Goal: Task Accomplishment & Management: Use online tool/utility

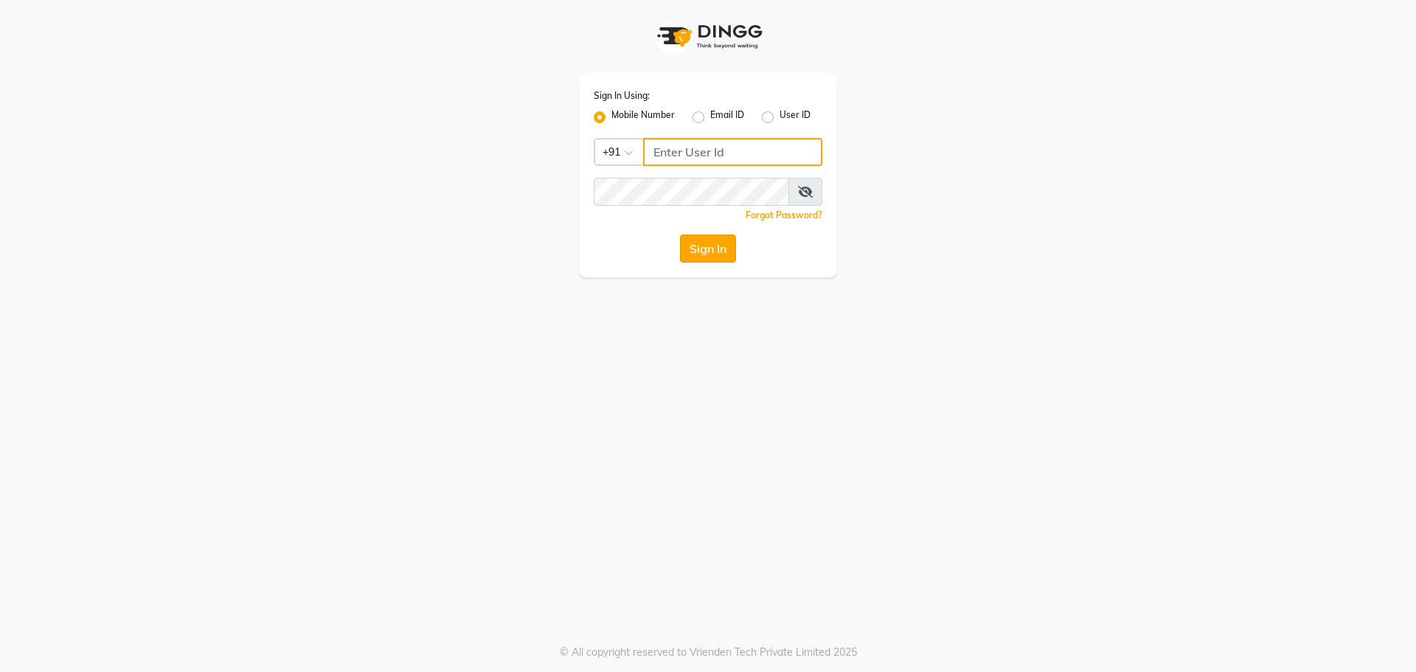
type input "9966345948"
click at [701, 249] on button "Sign In" at bounding box center [708, 249] width 56 height 28
click at [714, 249] on div "Sign In" at bounding box center [708, 249] width 229 height 28
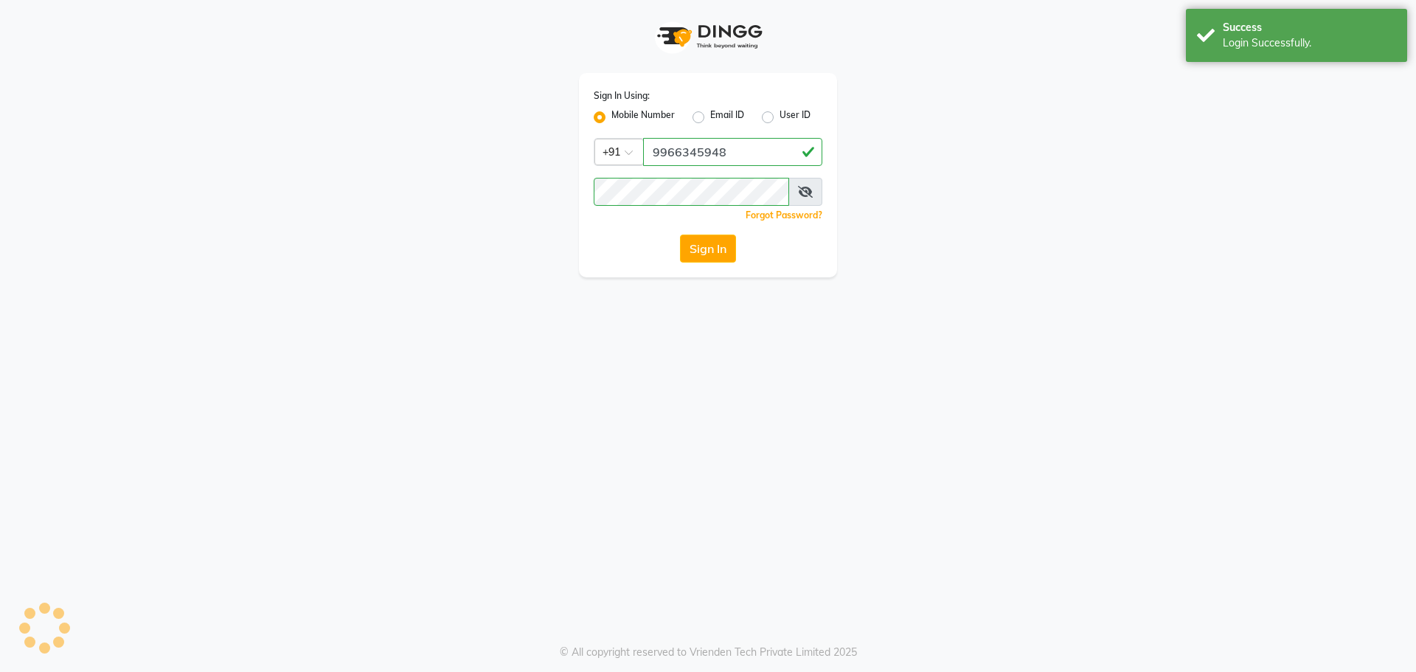
select select "service"
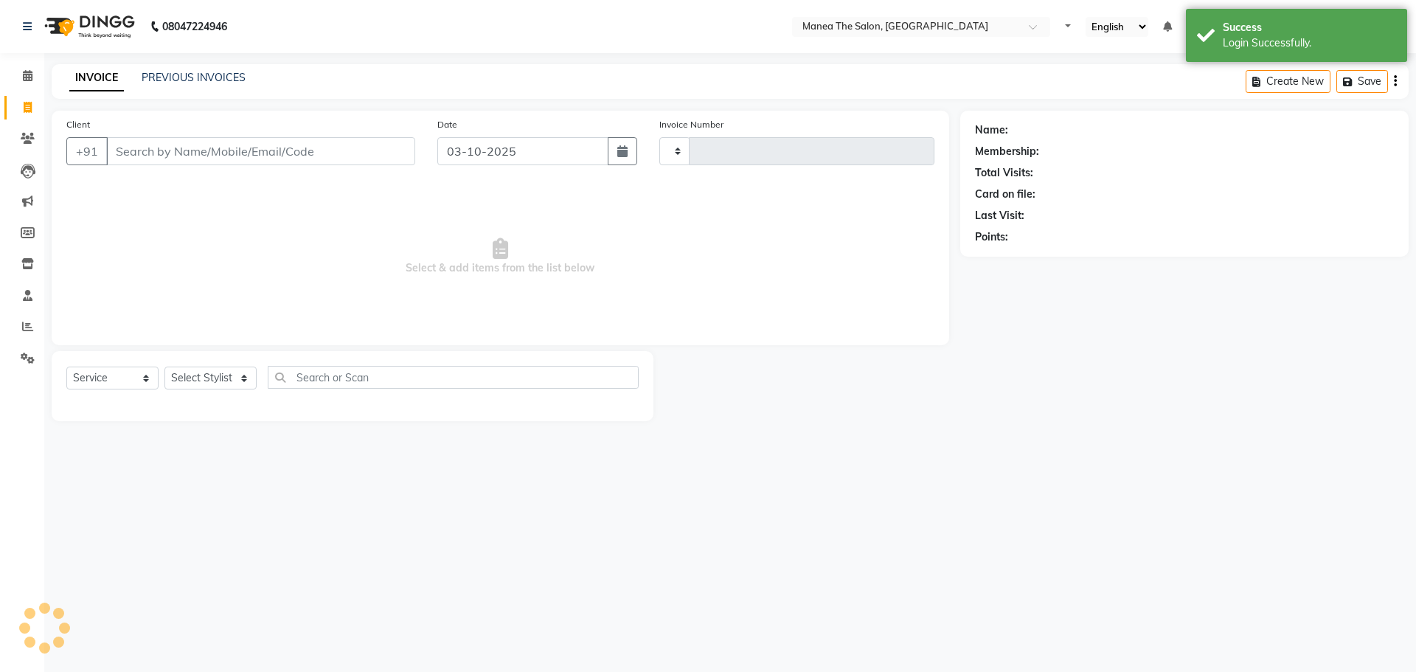
type input "1893"
select select "7820"
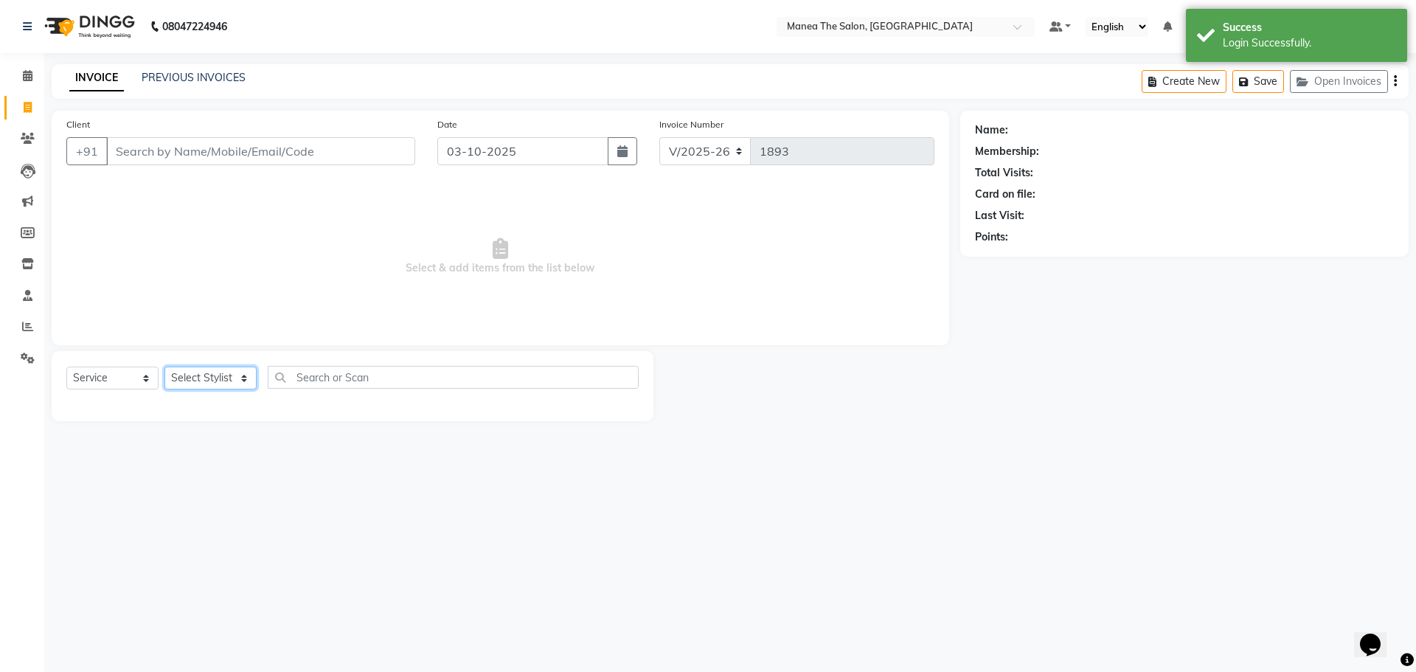
click at [217, 375] on select "Select Stylist Faizan Radhika Riaz Rubika Shadab Shakir Sirisha vinayak" at bounding box center [210, 378] width 92 height 23
select select "78218"
click at [164, 367] on select "Select Stylist Faizan Radhika Riaz Rubika Shadab Shakir Sirisha vinayak" at bounding box center [210, 378] width 92 height 23
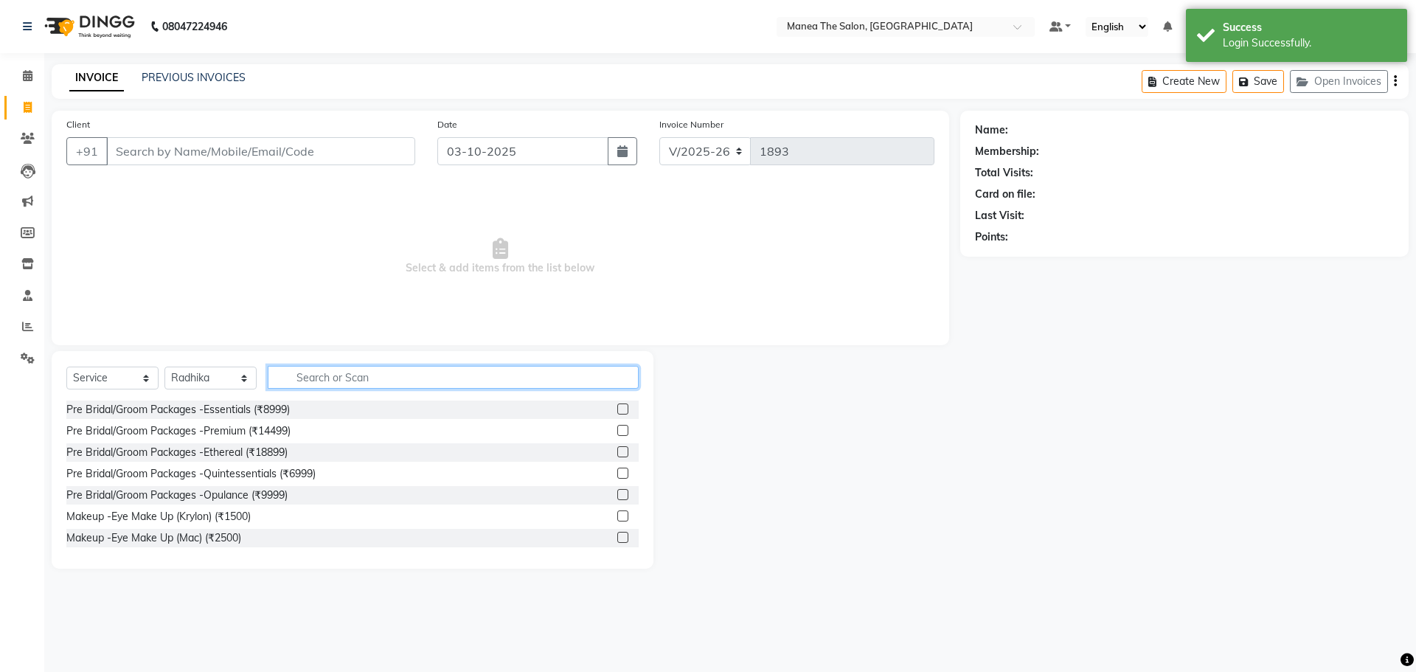
click at [324, 383] on input "text" at bounding box center [453, 377] width 371 height 23
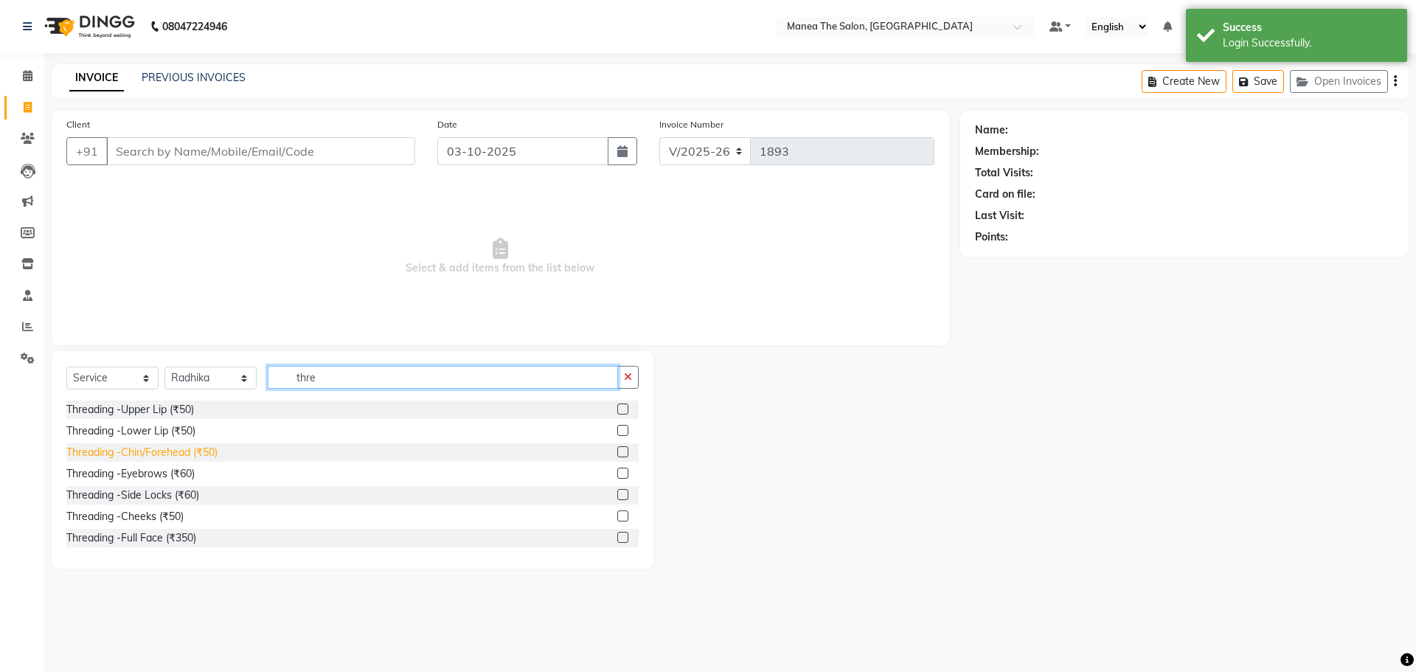
type input "thre"
click at [162, 450] on div "Threading -Chin/Forehead (₹50)" at bounding box center [141, 452] width 151 height 15
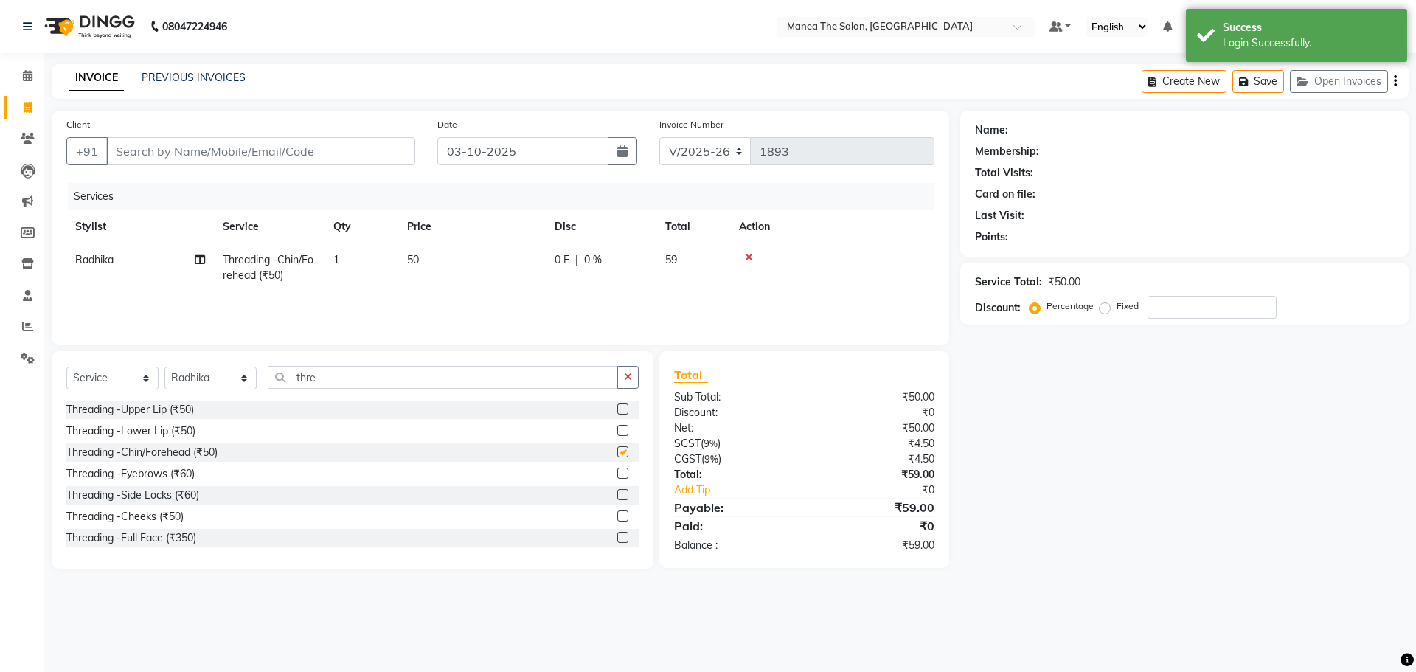
checkbox input "false"
click at [165, 471] on div "Threading -Eyebrows (₹60)" at bounding box center [130, 473] width 128 height 15
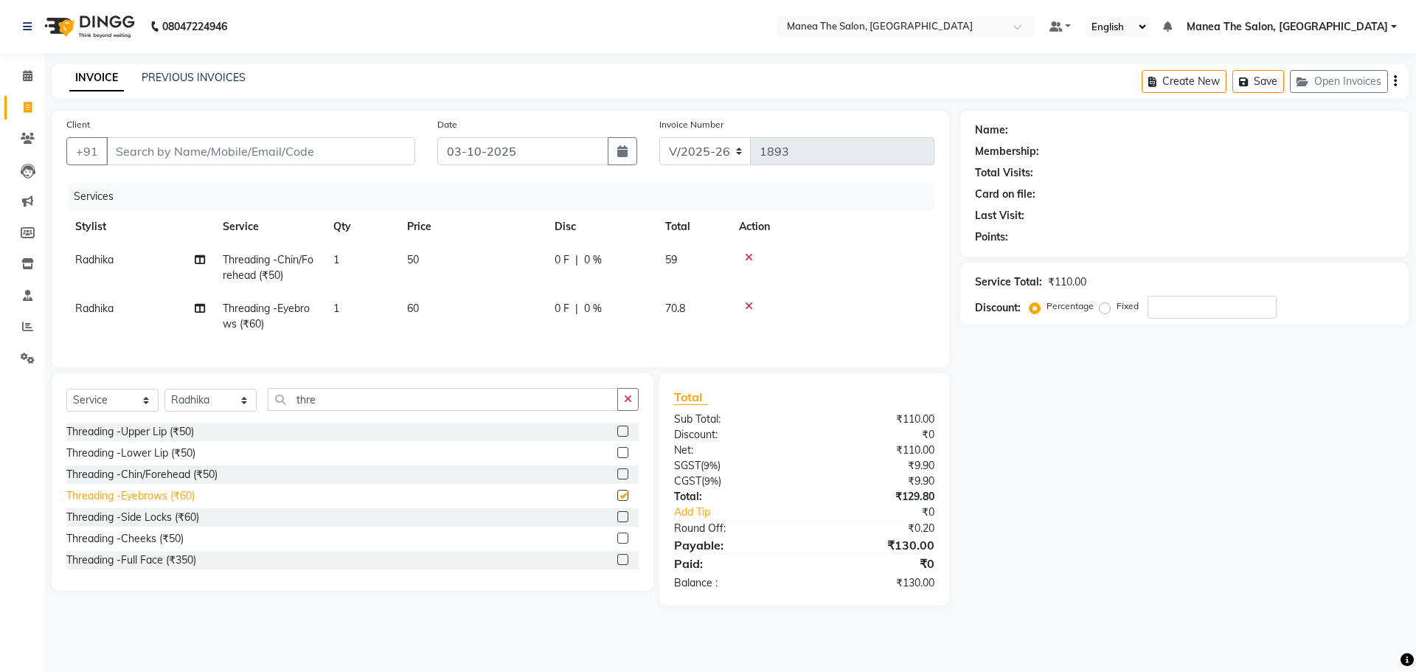
checkbox input "false"
click at [179, 436] on div "Threading -Upper Lip (₹50)" at bounding box center [130, 431] width 128 height 15
checkbox input "false"
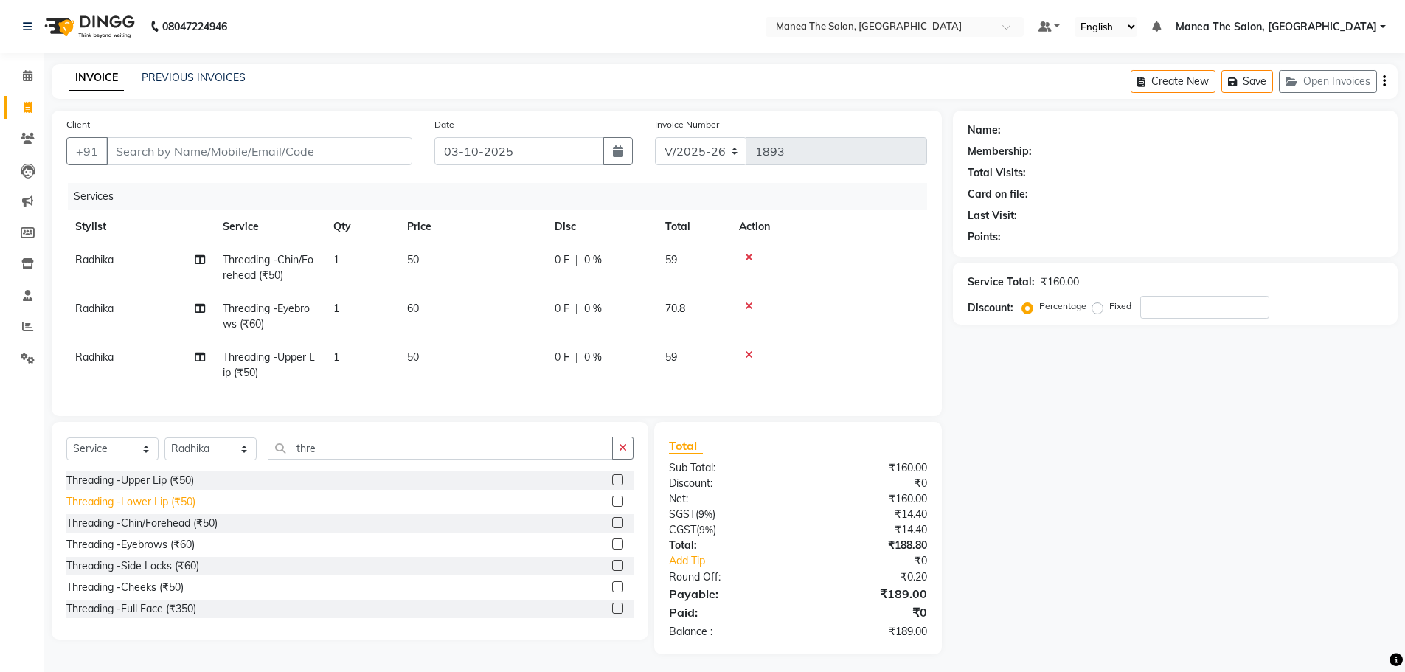
click at [179, 510] on div "Threading -Lower Lip (₹50)" at bounding box center [130, 501] width 129 height 15
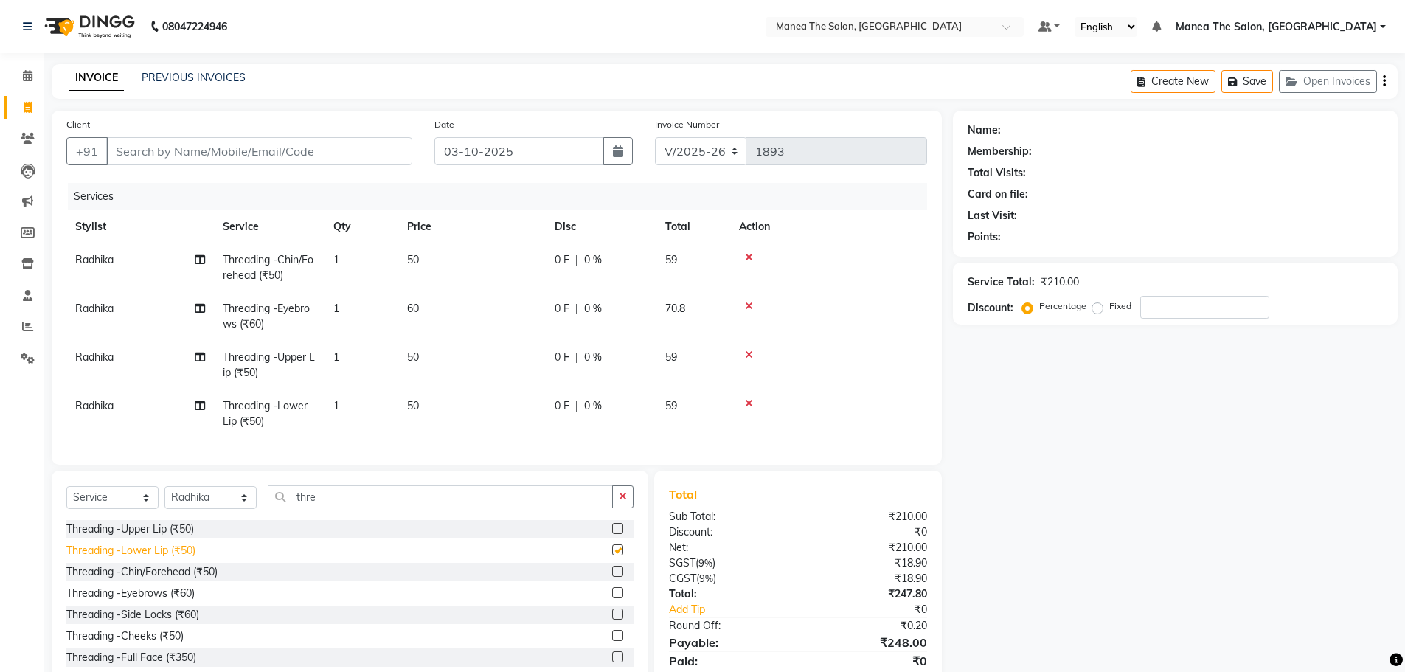
checkbox input "false"
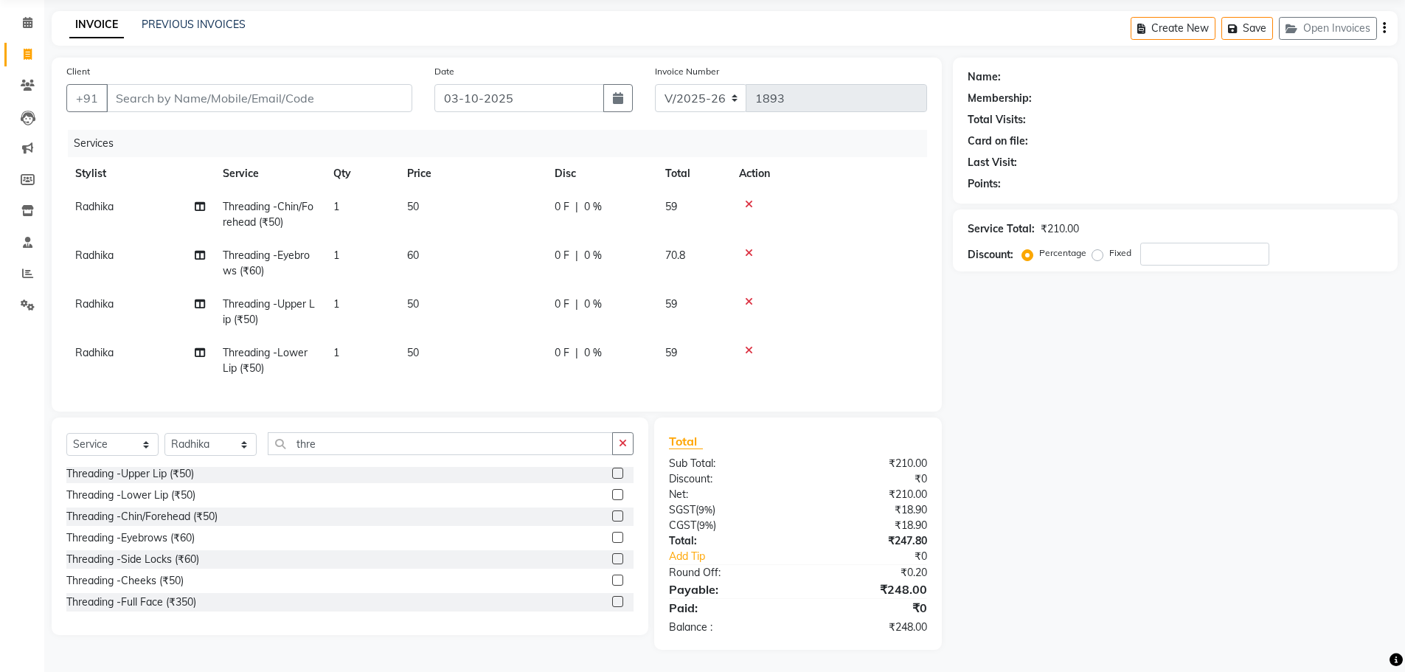
scroll to position [64, 0]
click at [165, 516] on div "Threading -Chin/Forehead (₹50)" at bounding box center [141, 516] width 151 height 15
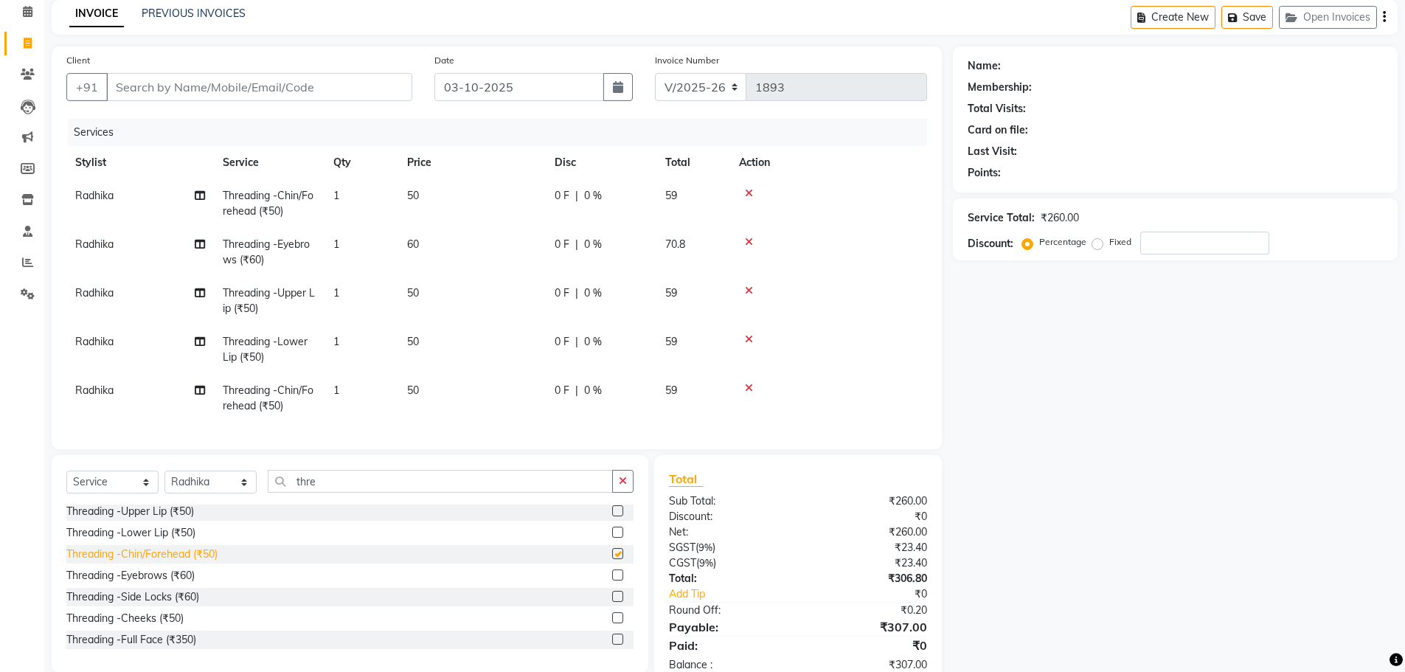
checkbox input "false"
click at [423, 386] on td "50" at bounding box center [472, 398] width 148 height 49
select select "78218"
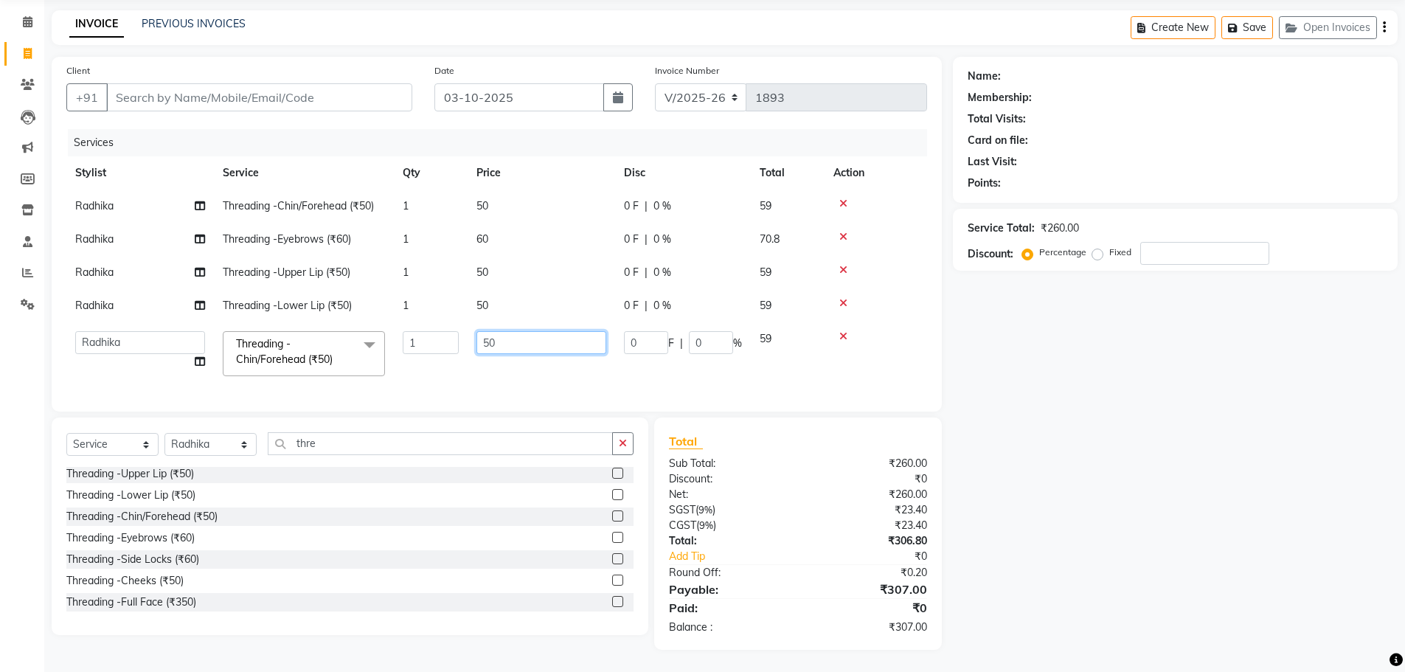
drag, startPoint x: 537, startPoint y: 338, endPoint x: 499, endPoint y: 339, distance: 38.4
click at [499, 339] on input "50" at bounding box center [541, 342] width 130 height 23
type input "5"
type input "100"
click at [1197, 428] on div "Name: Membership: Total Visits: Card on file: Last Visit: Points: Service Total…" at bounding box center [1181, 353] width 456 height 593
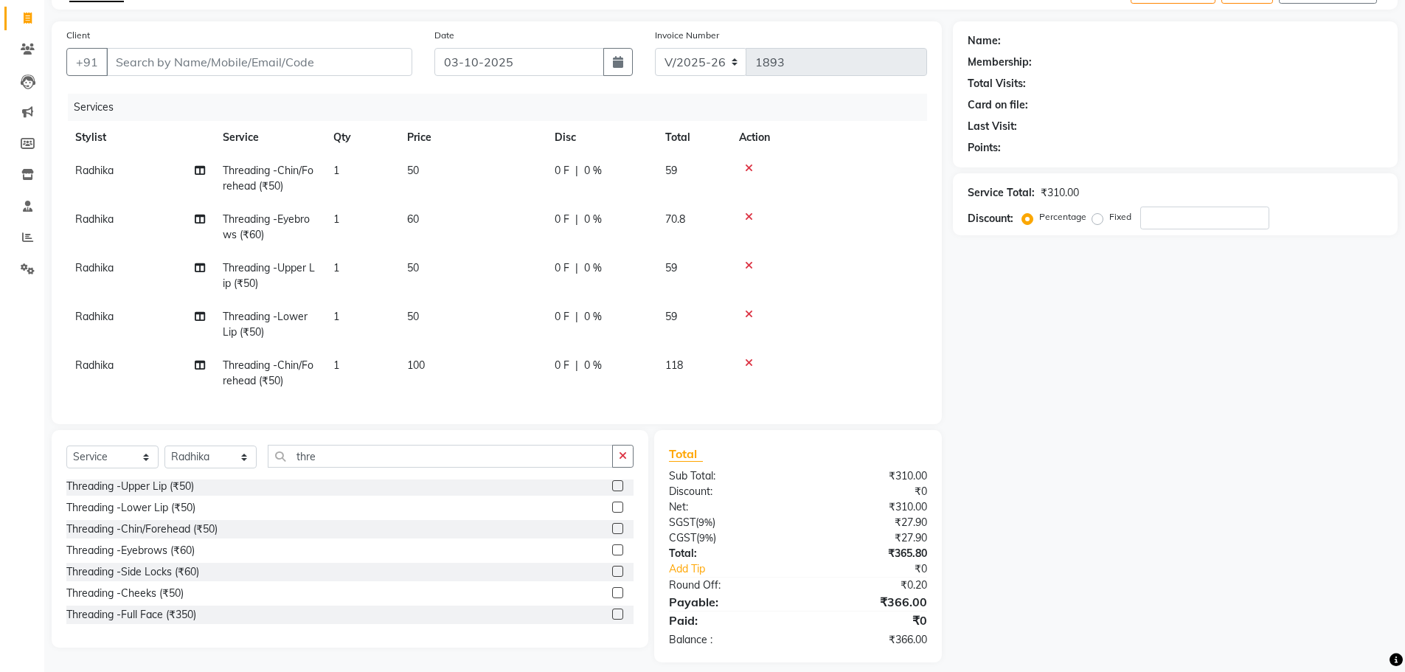
scroll to position [113, 0]
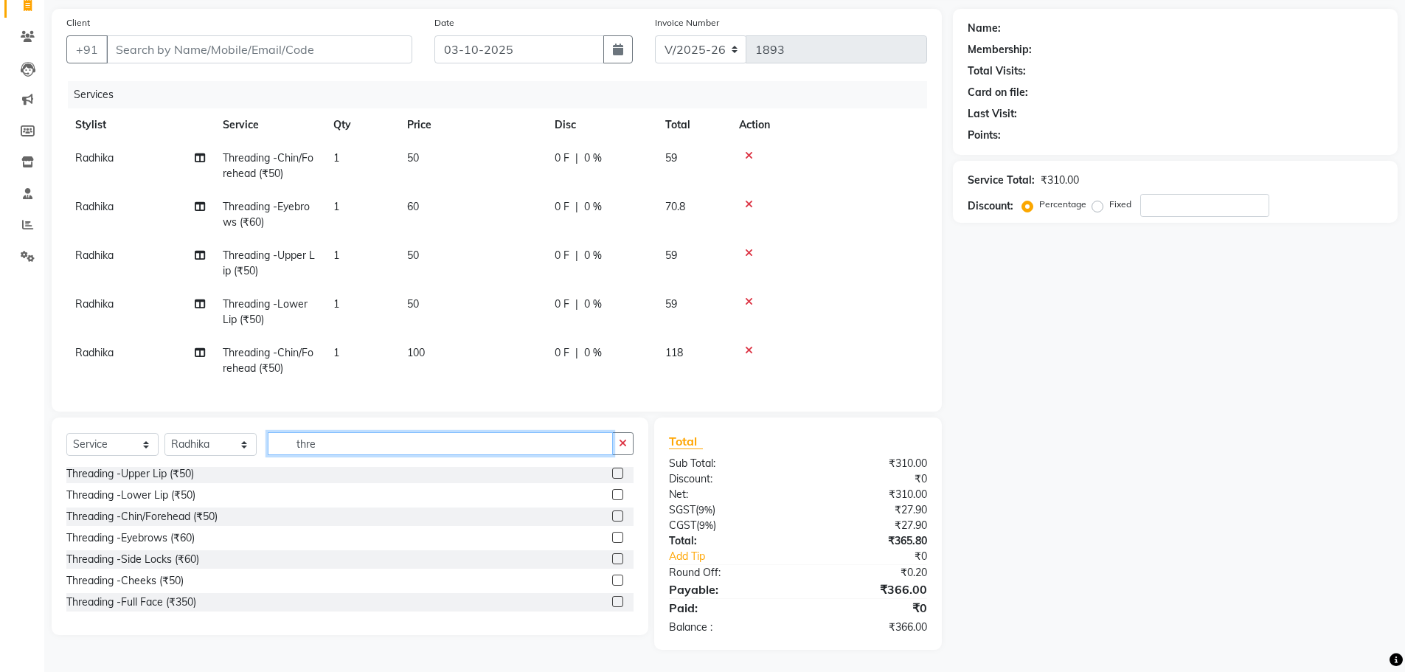
drag, startPoint x: 320, startPoint y: 438, endPoint x: 264, endPoint y: 451, distance: 57.4
click at [264, 451] on div "Select Service Product Membership Package Voucher Prepaid Gift Card Select Styl…" at bounding box center [349, 449] width 567 height 35
type input "wax"
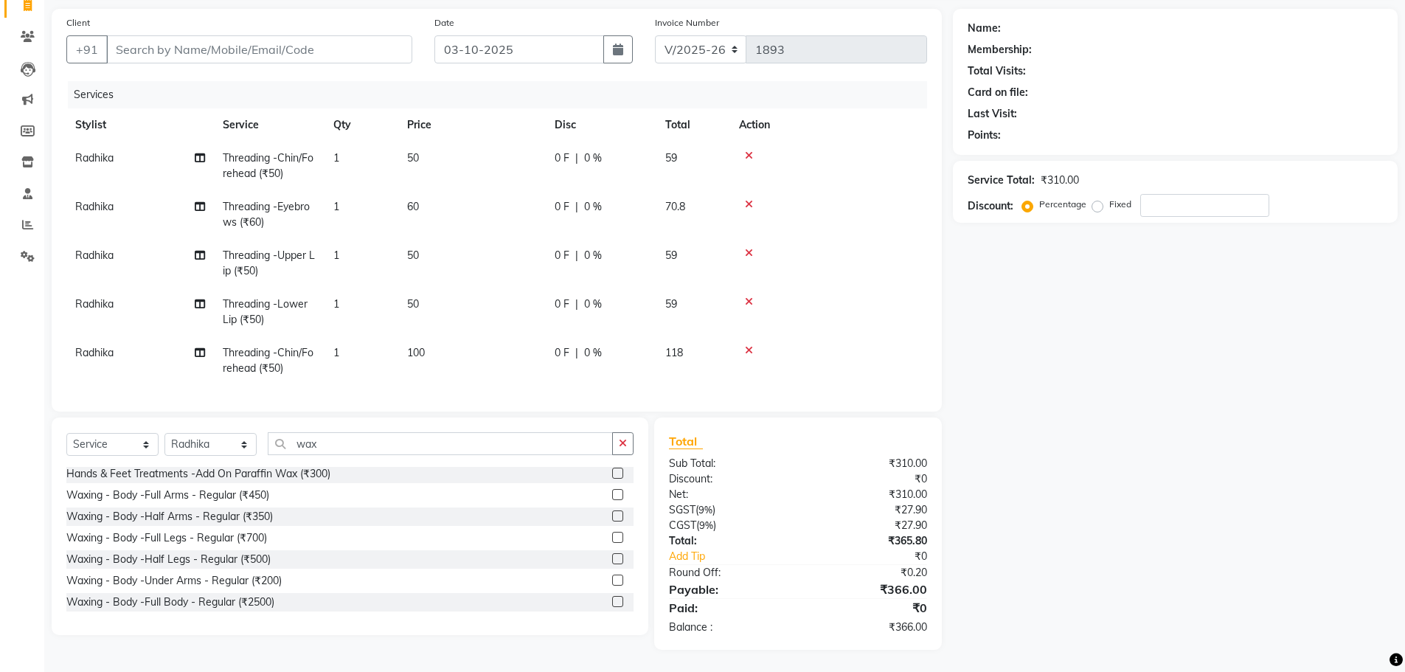
click at [410, 297] on span "50" at bounding box center [413, 303] width 12 height 13
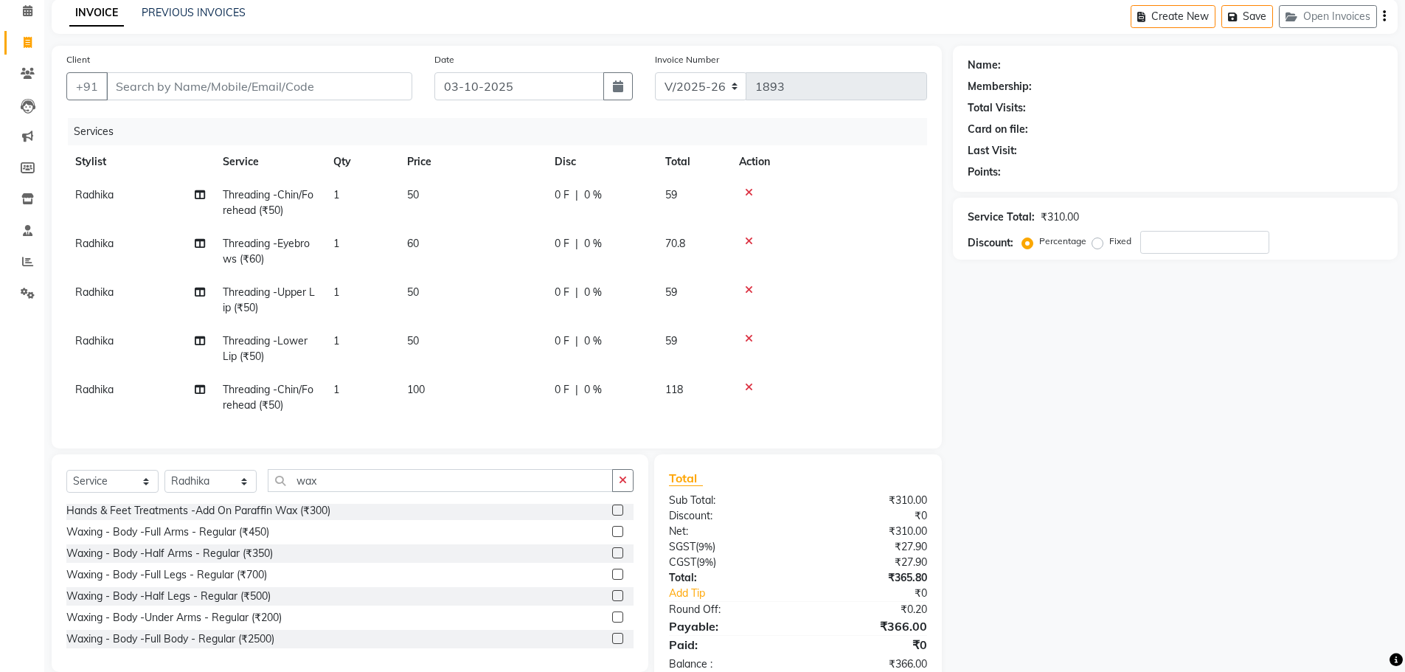
select select "78218"
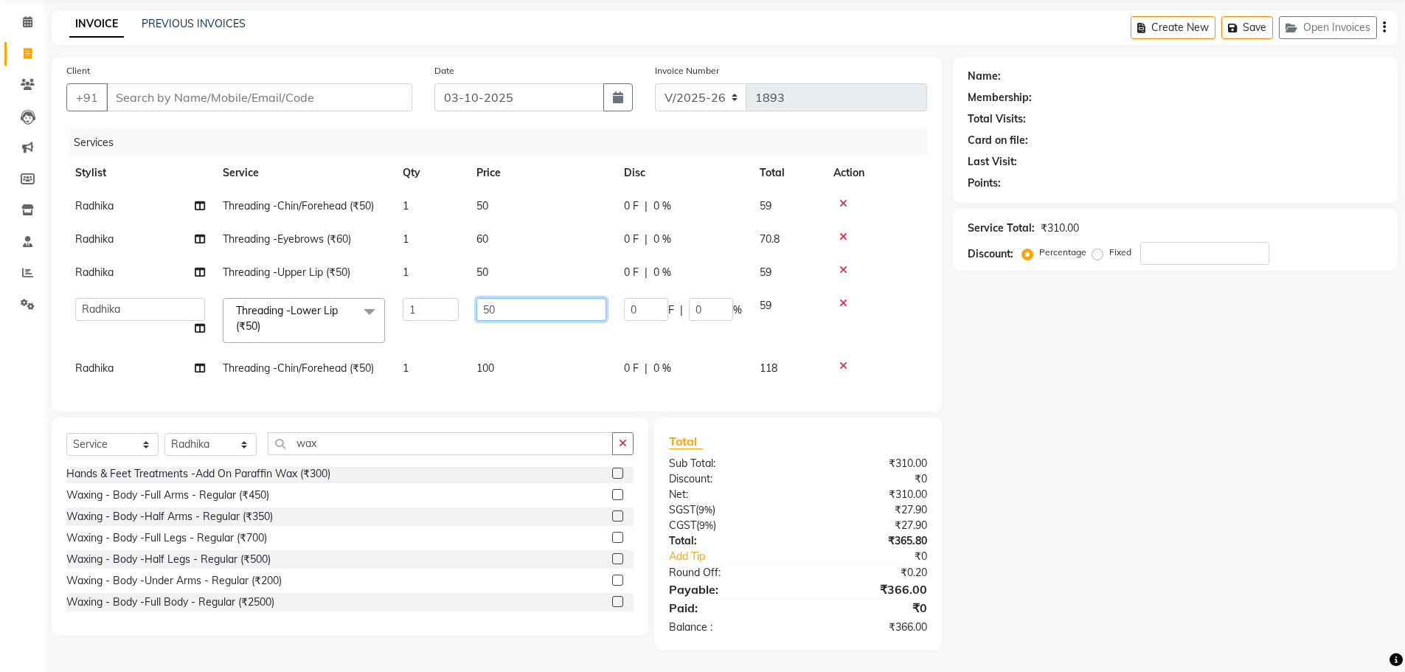
drag, startPoint x: 521, startPoint y: 304, endPoint x: 451, endPoint y: 292, distance: 70.3
click at [451, 292] on tr "Faizan Radhika Riaz Rubika Shadab Shakir Sirisha vinayak Threading -Lower Lip (…" at bounding box center [496, 320] width 861 height 63
type input "100"
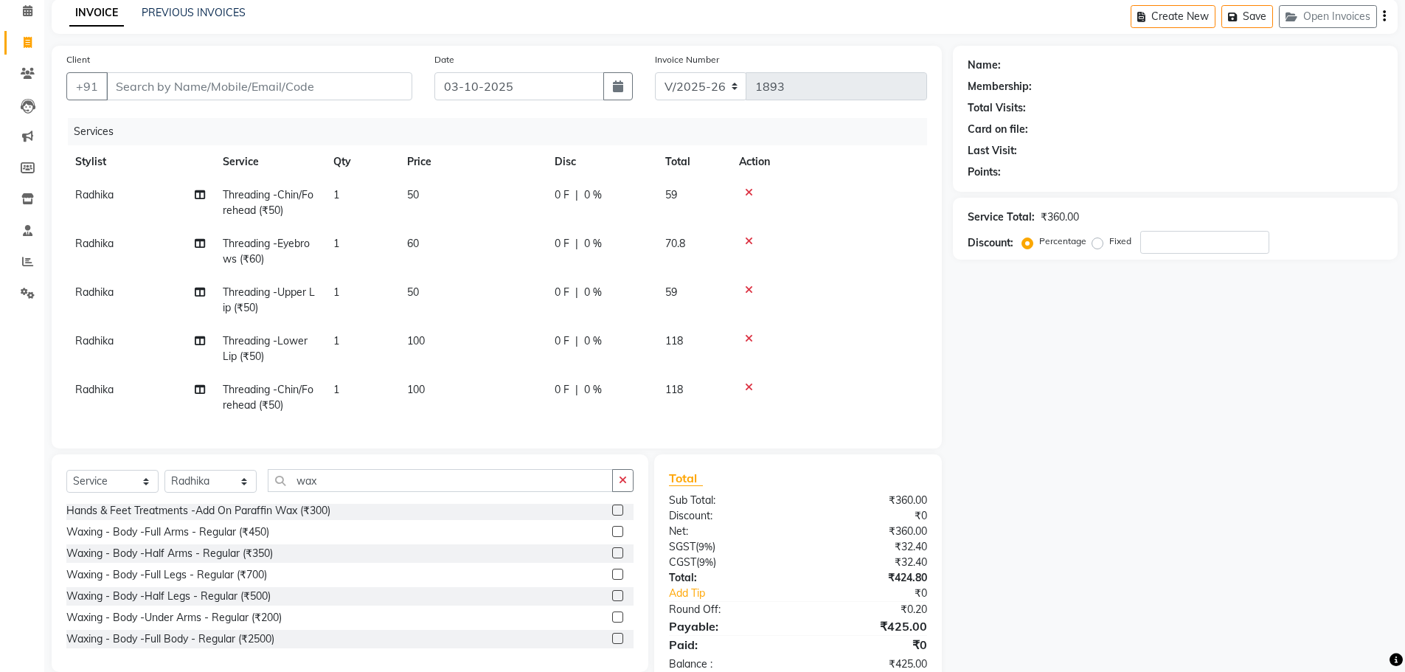
click at [489, 252] on tbody "Radhika Threading -Chin/Forehead (₹50) 1 50 0 F | 0 % 59 Radhika Threading -Eye…" at bounding box center [496, 299] width 861 height 243
click at [426, 288] on td "50" at bounding box center [472, 300] width 148 height 49
select select "78218"
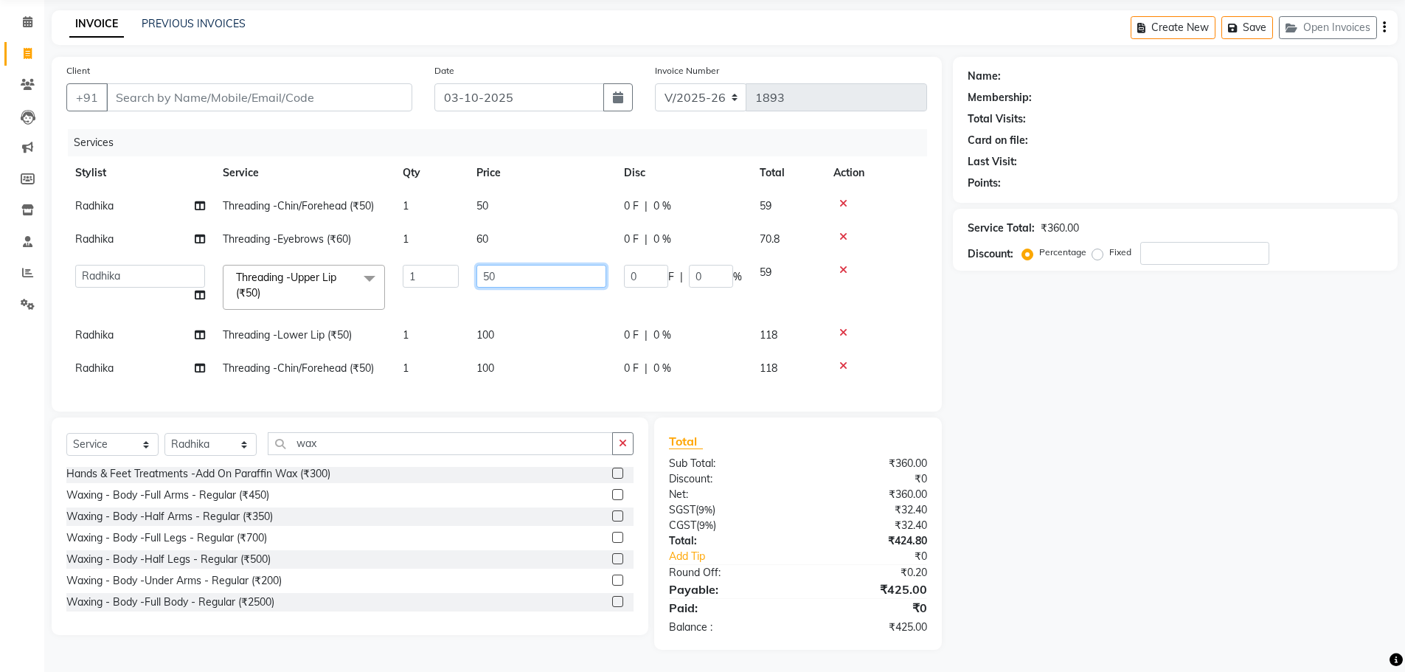
drag, startPoint x: 502, startPoint y: 260, endPoint x: 460, endPoint y: 271, distance: 43.5
click at [460, 271] on tr "Faizan Radhika Riaz Rubika Shadab Shakir Sirisha vinayak Threading -Upper Lip (…" at bounding box center [496, 287] width 861 height 63
type input "100"
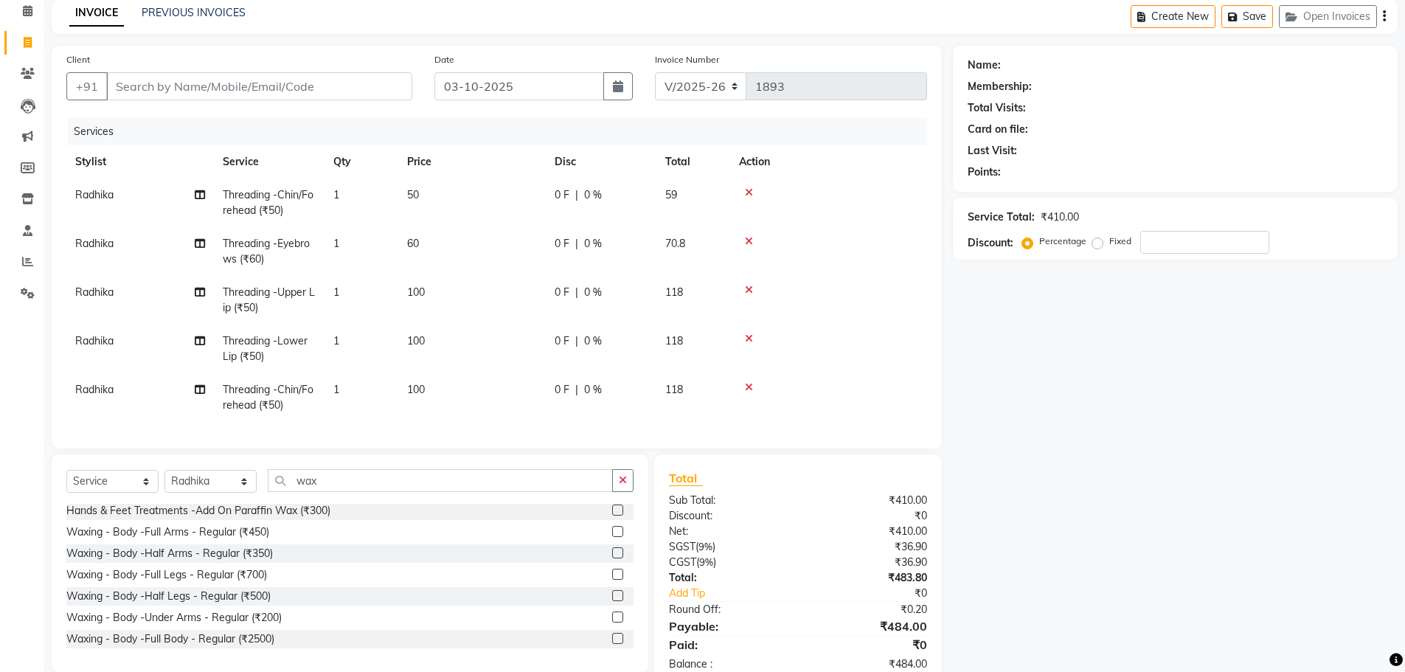
click at [1255, 379] on div "Name: Membership: Total Visits: Card on file: Last Visit: Points: Service Total…" at bounding box center [1181, 366] width 456 height 641
click at [342, 492] on input "wax" at bounding box center [440, 480] width 345 height 23
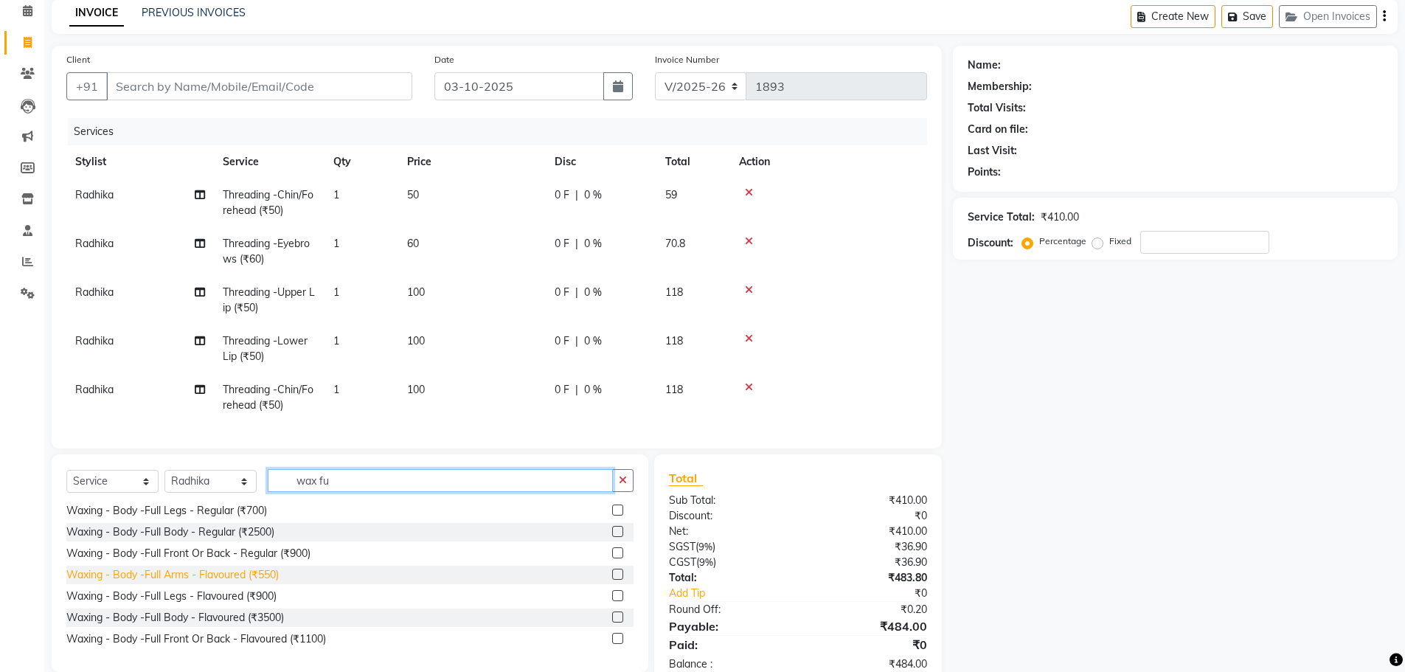
type input "wax fu"
click at [252, 583] on div "Waxing - Body -Full Arms - Flavoured (₹550)" at bounding box center [172, 574] width 212 height 15
checkbox input "false"
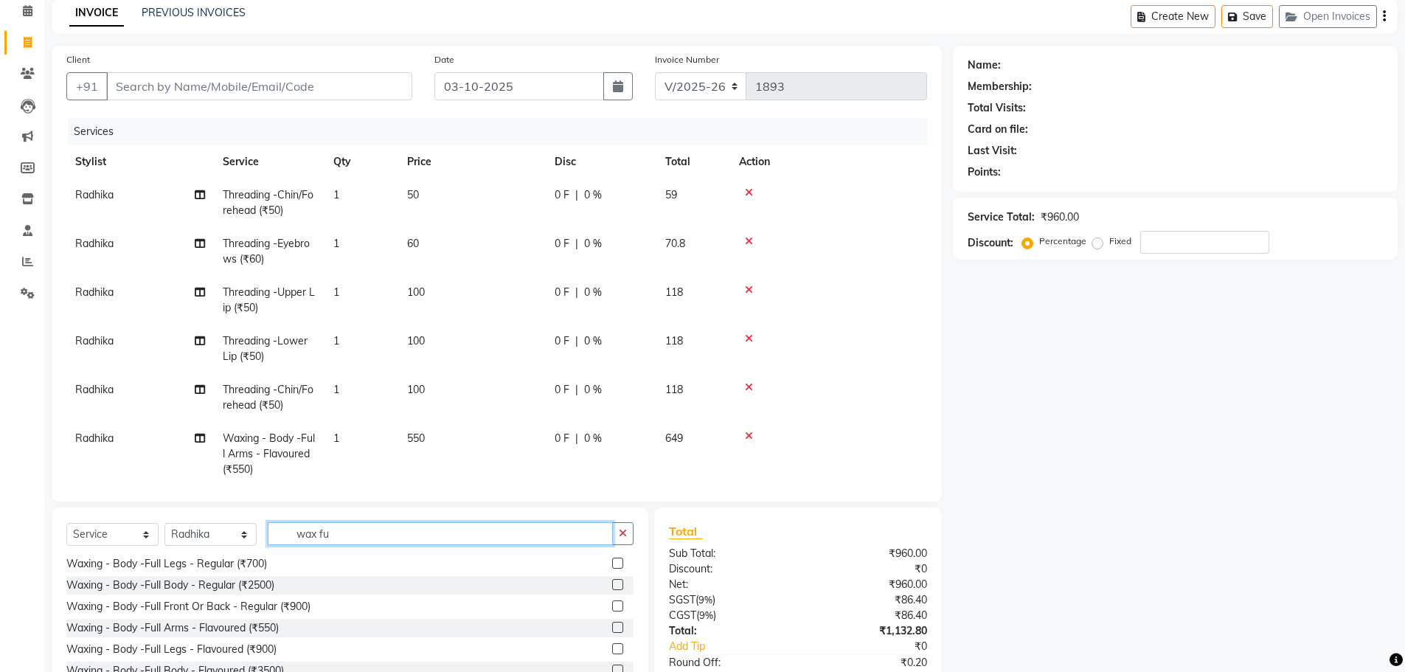
click at [332, 535] on input "wax fu" at bounding box center [440, 533] width 345 height 23
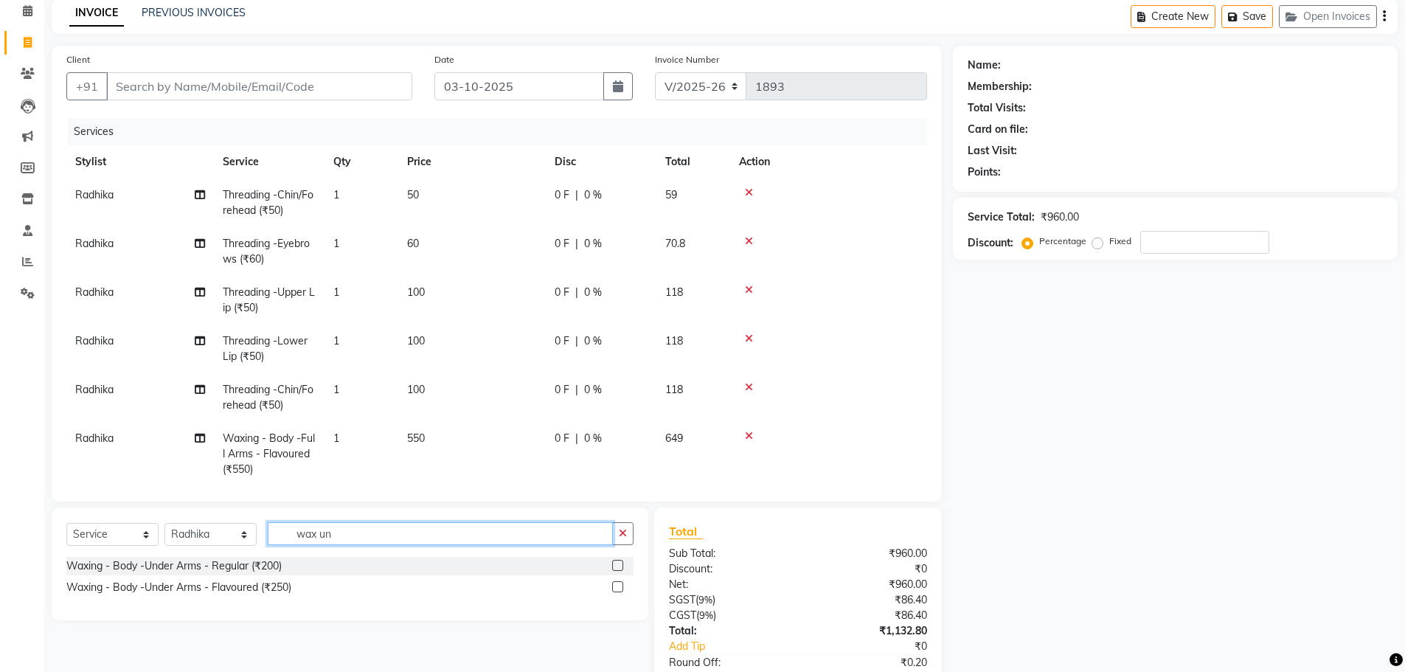
scroll to position [0, 0]
type input "wax und"
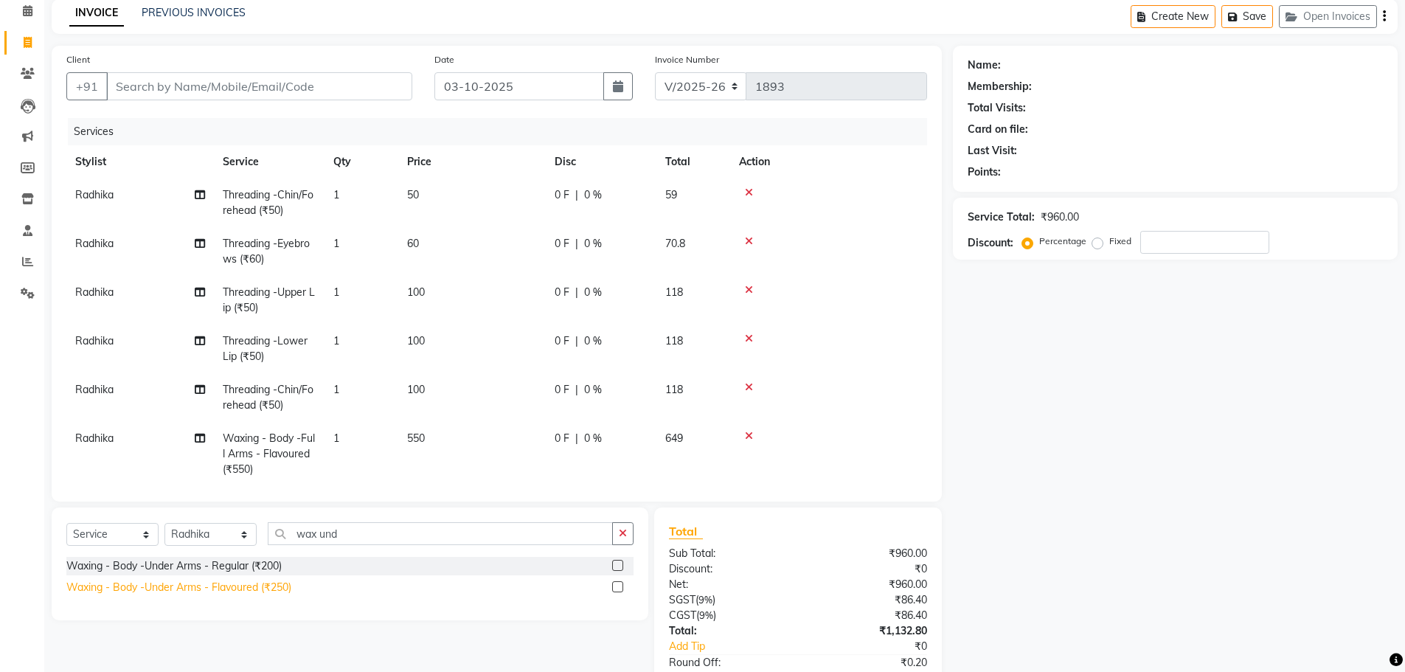
click at [259, 586] on div "Waxing - Body -Under Arms - Flavoured (₹250)" at bounding box center [178, 587] width 225 height 15
checkbox input "false"
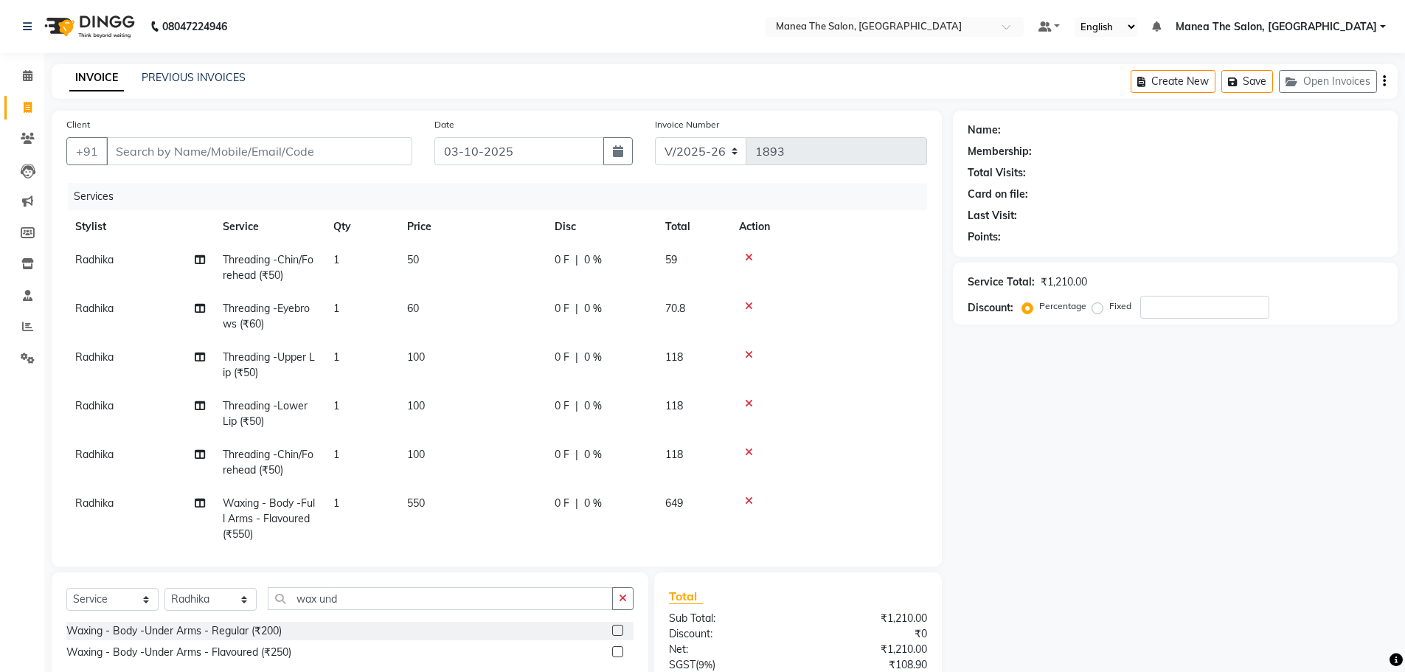
click at [277, 167] on div "Client +91" at bounding box center [239, 147] width 368 height 60
click at [276, 156] on input "Client" at bounding box center [259, 151] width 306 height 28
type input "8"
type input "0"
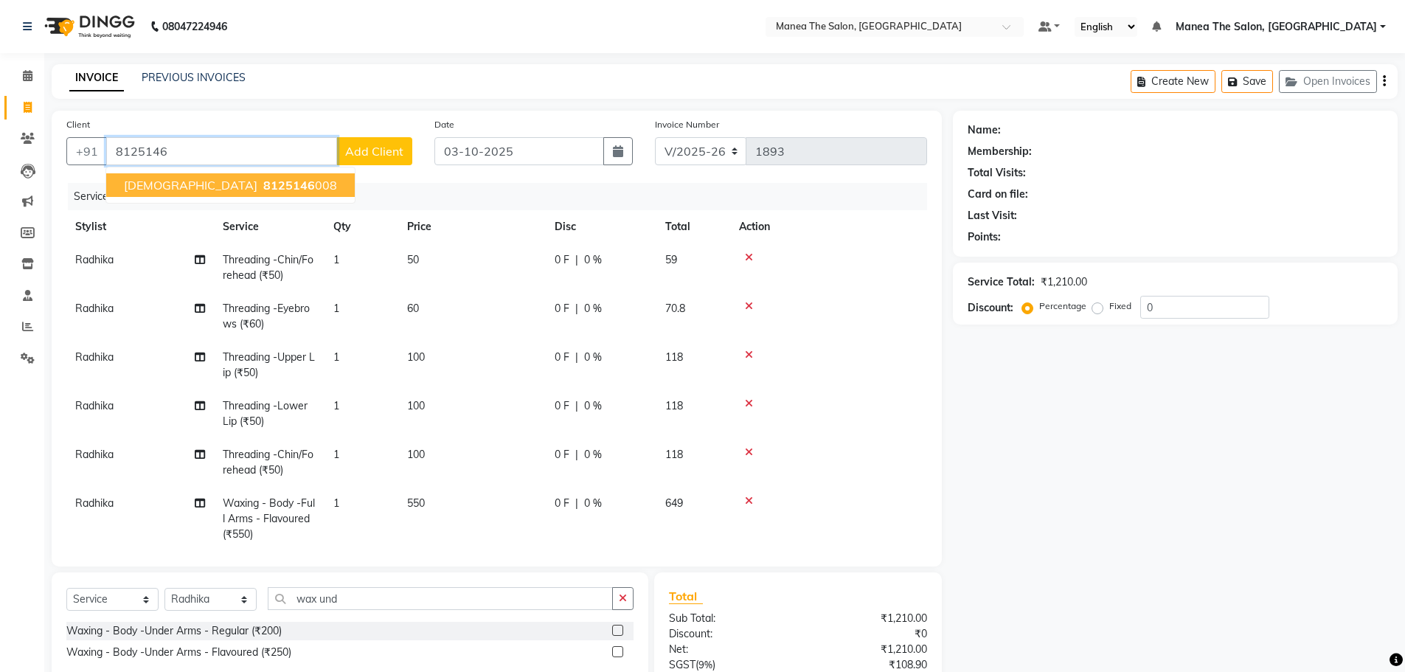
click at [263, 181] on span "8125146" at bounding box center [289, 185] width 52 height 15
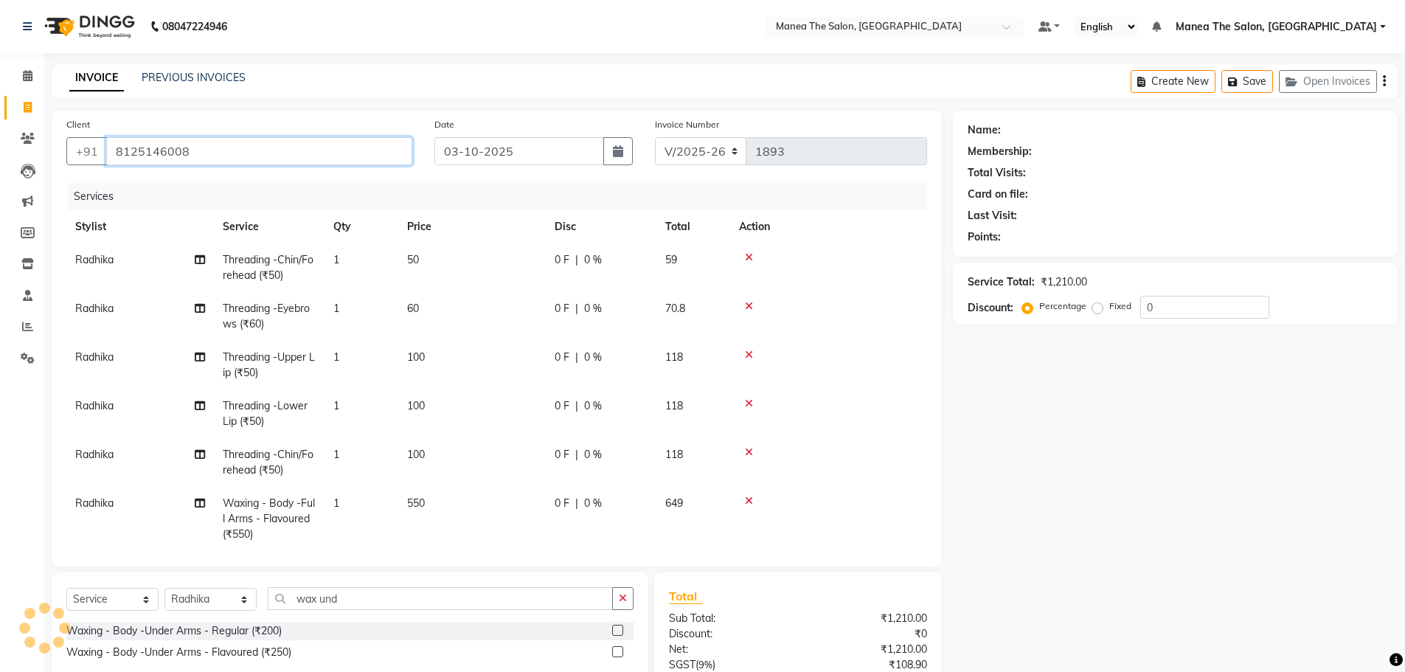
type input "8125146008"
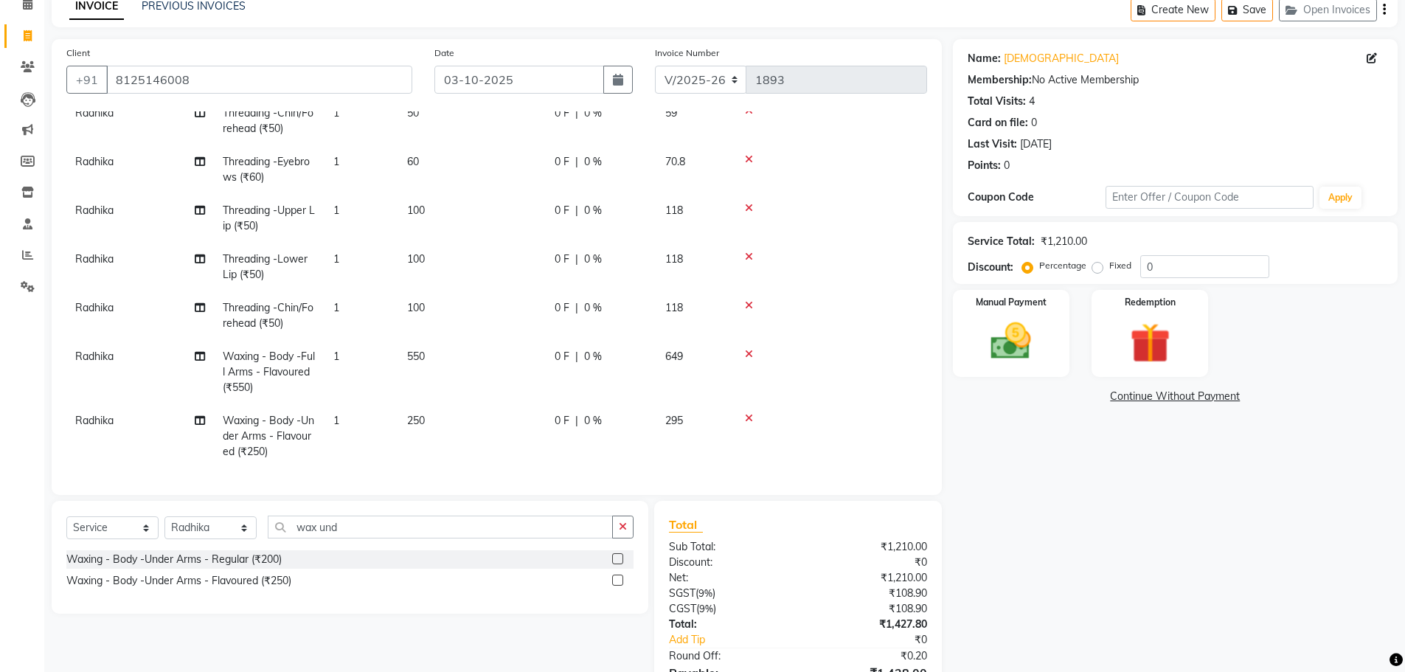
scroll to position [155, 0]
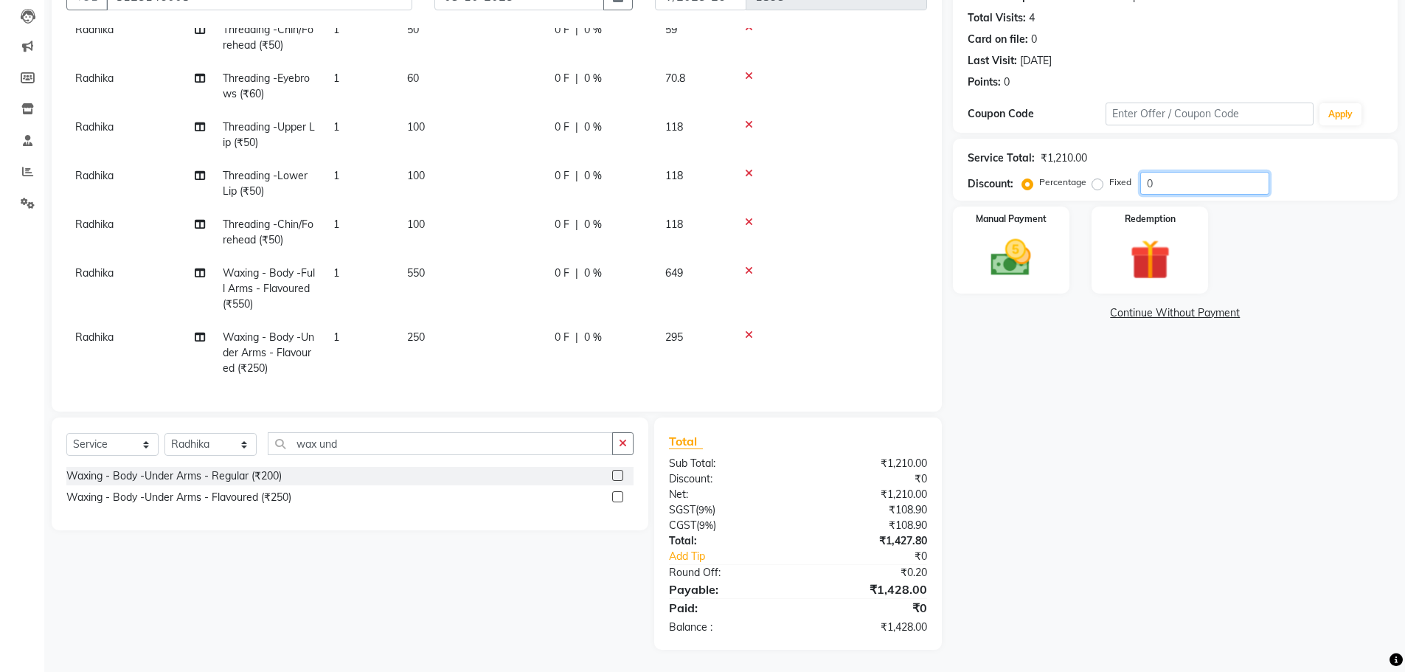
click at [1191, 184] on input "0" at bounding box center [1204, 183] width 129 height 23
type input "10"
click at [1038, 237] on img at bounding box center [1011, 258] width 68 height 48
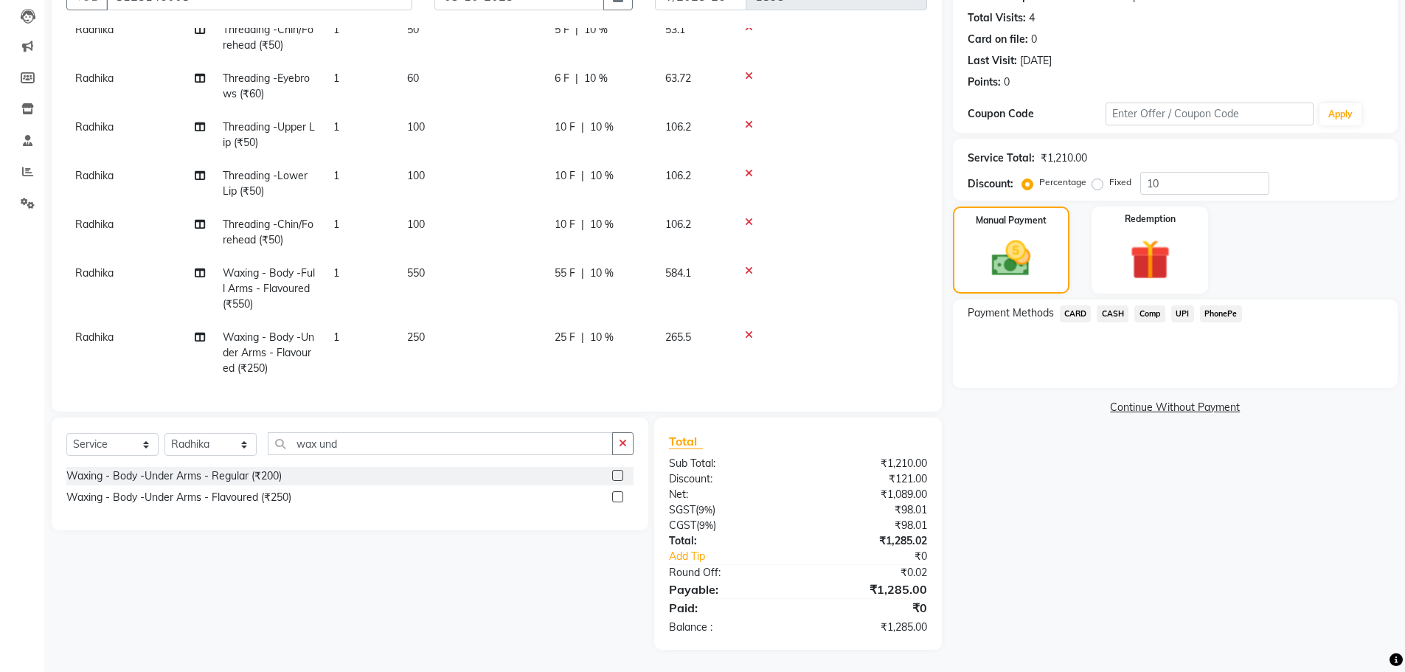
click at [1226, 315] on span "PhonePe" at bounding box center [1221, 313] width 42 height 17
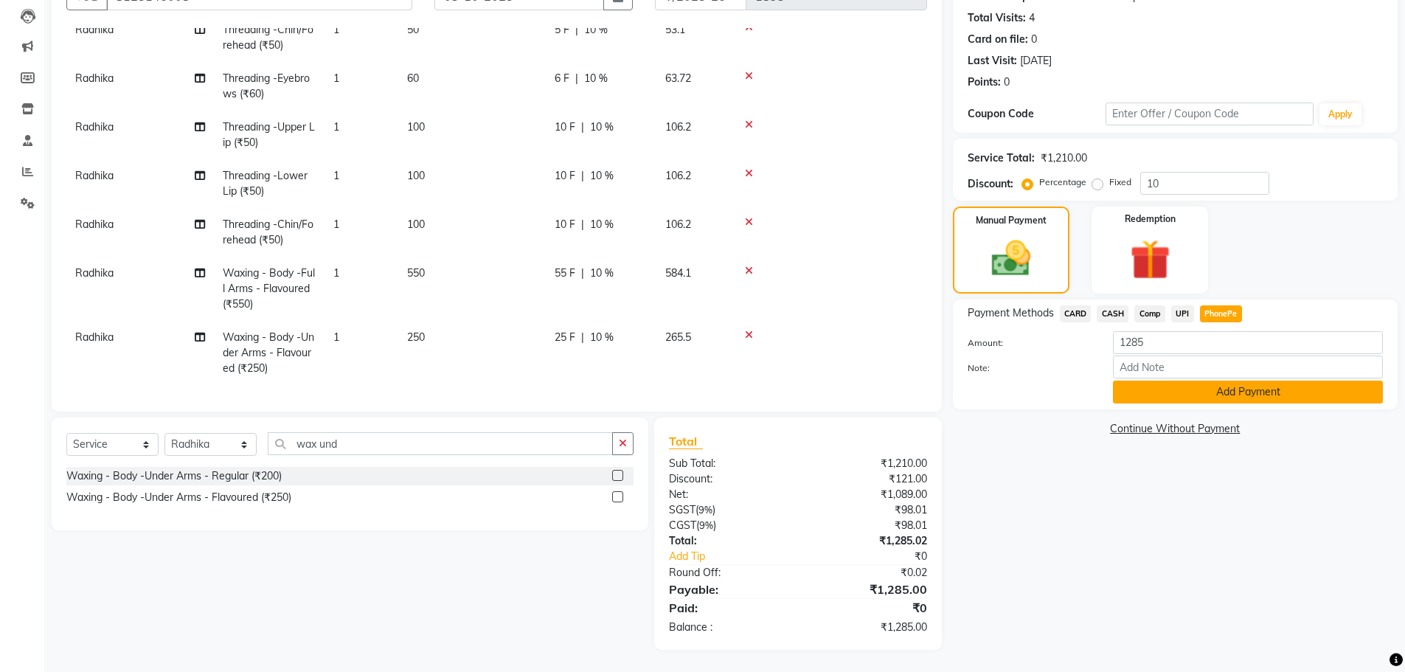
click at [1255, 390] on button "Add Payment" at bounding box center [1248, 392] width 270 height 23
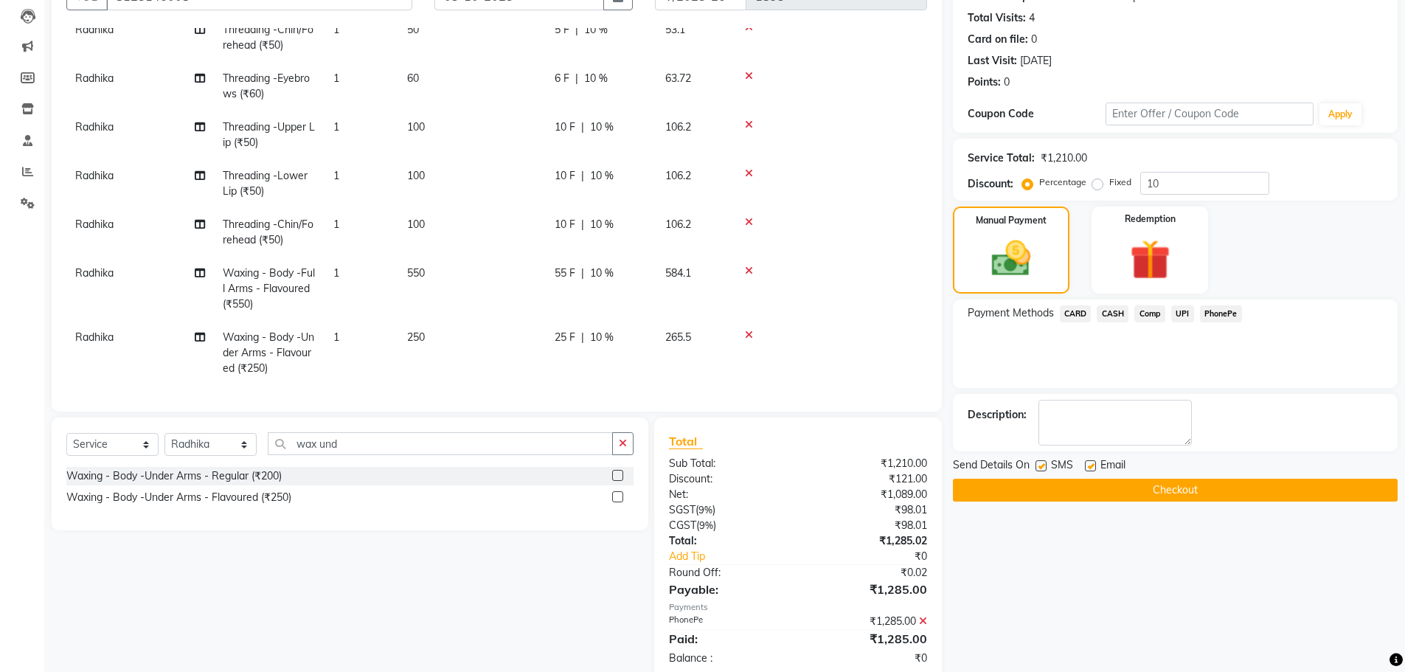
click at [1087, 464] on label at bounding box center [1090, 465] width 11 height 11
click at [1087, 464] on input "checkbox" at bounding box center [1090, 467] width 10 height 10
checkbox input "false"
click at [1038, 466] on label at bounding box center [1040, 465] width 11 height 11
click at [1038, 466] on input "checkbox" at bounding box center [1040, 467] width 10 height 10
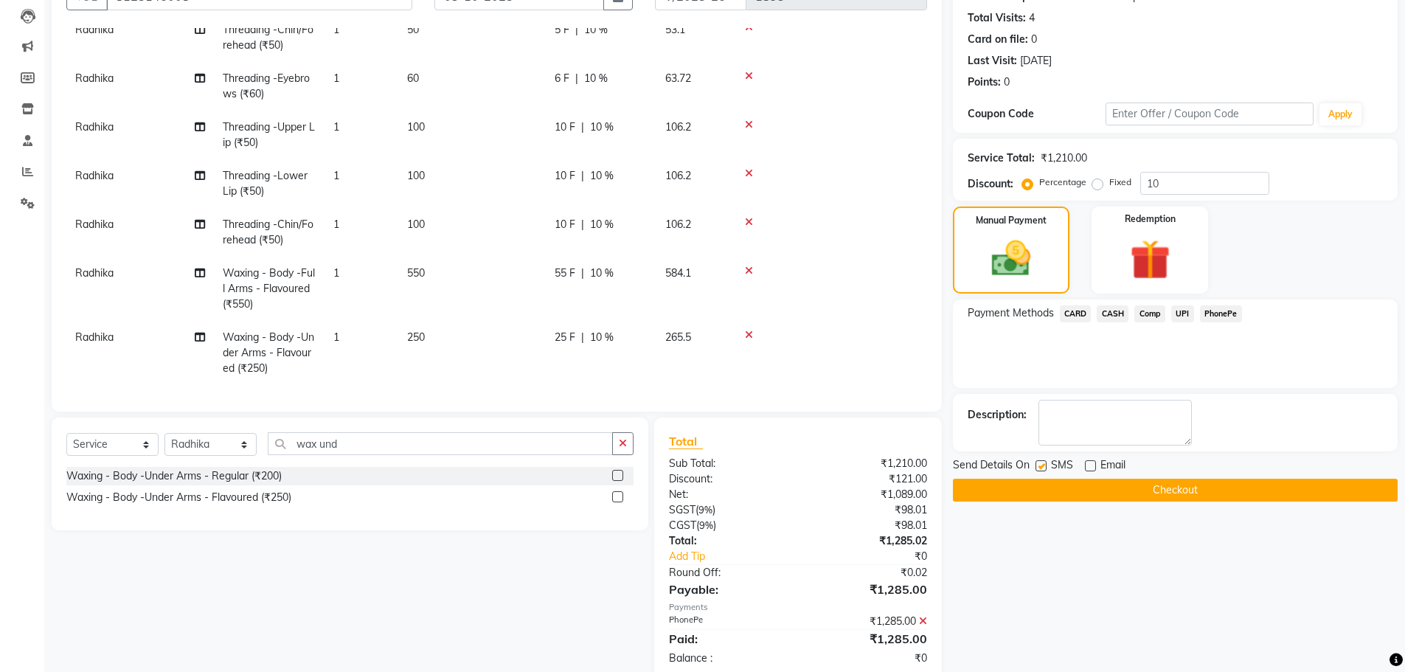
checkbox input "false"
click at [1050, 490] on button "Checkout" at bounding box center [1175, 490] width 445 height 23
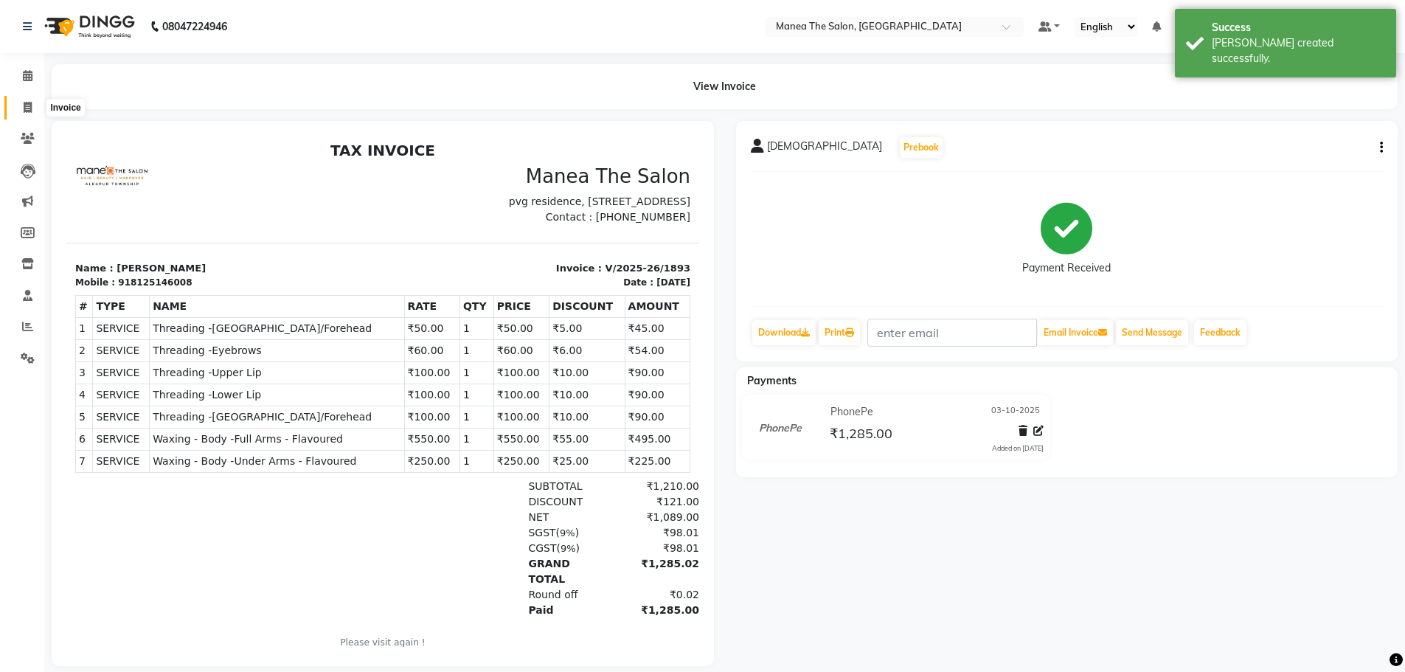
click at [30, 108] on icon at bounding box center [28, 107] width 8 height 11
select select "7820"
select select "service"
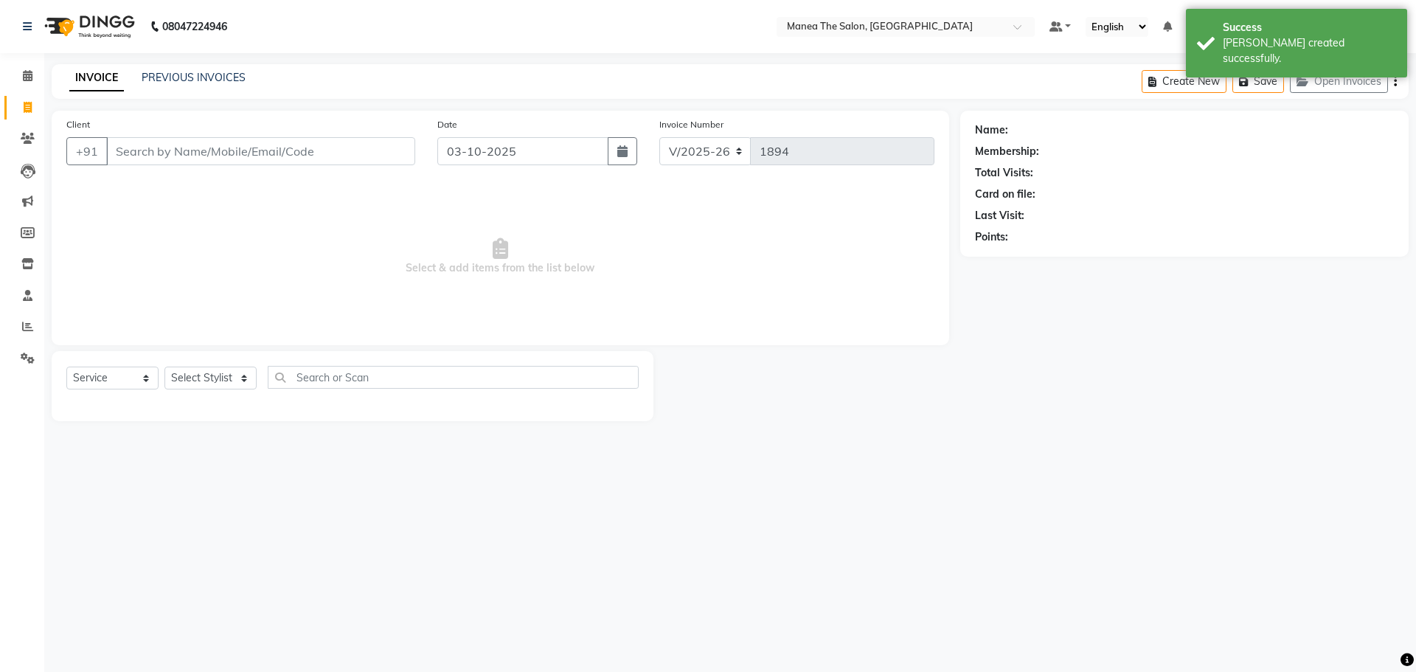
drag, startPoint x: 202, startPoint y: 75, endPoint x: 381, endPoint y: 181, distance: 207.3
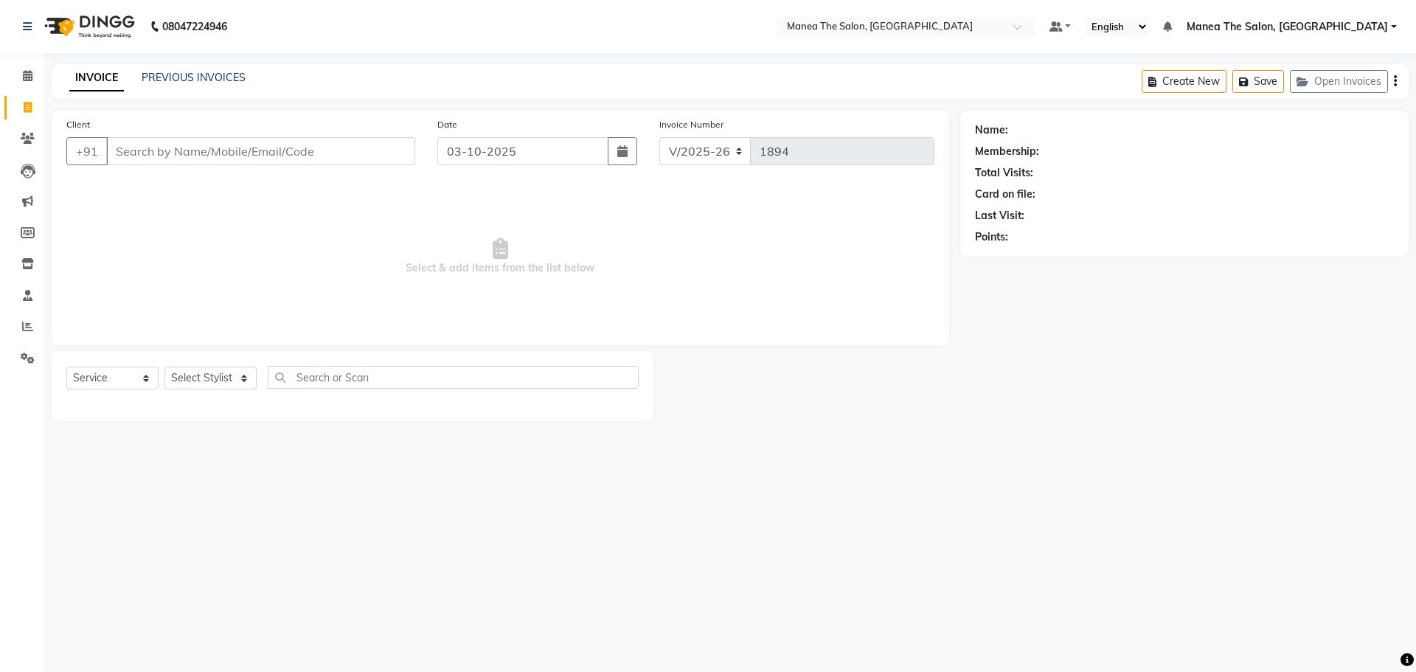
select select "7820"
select select "service"
